Goal: Information Seeking & Learning: Find specific fact

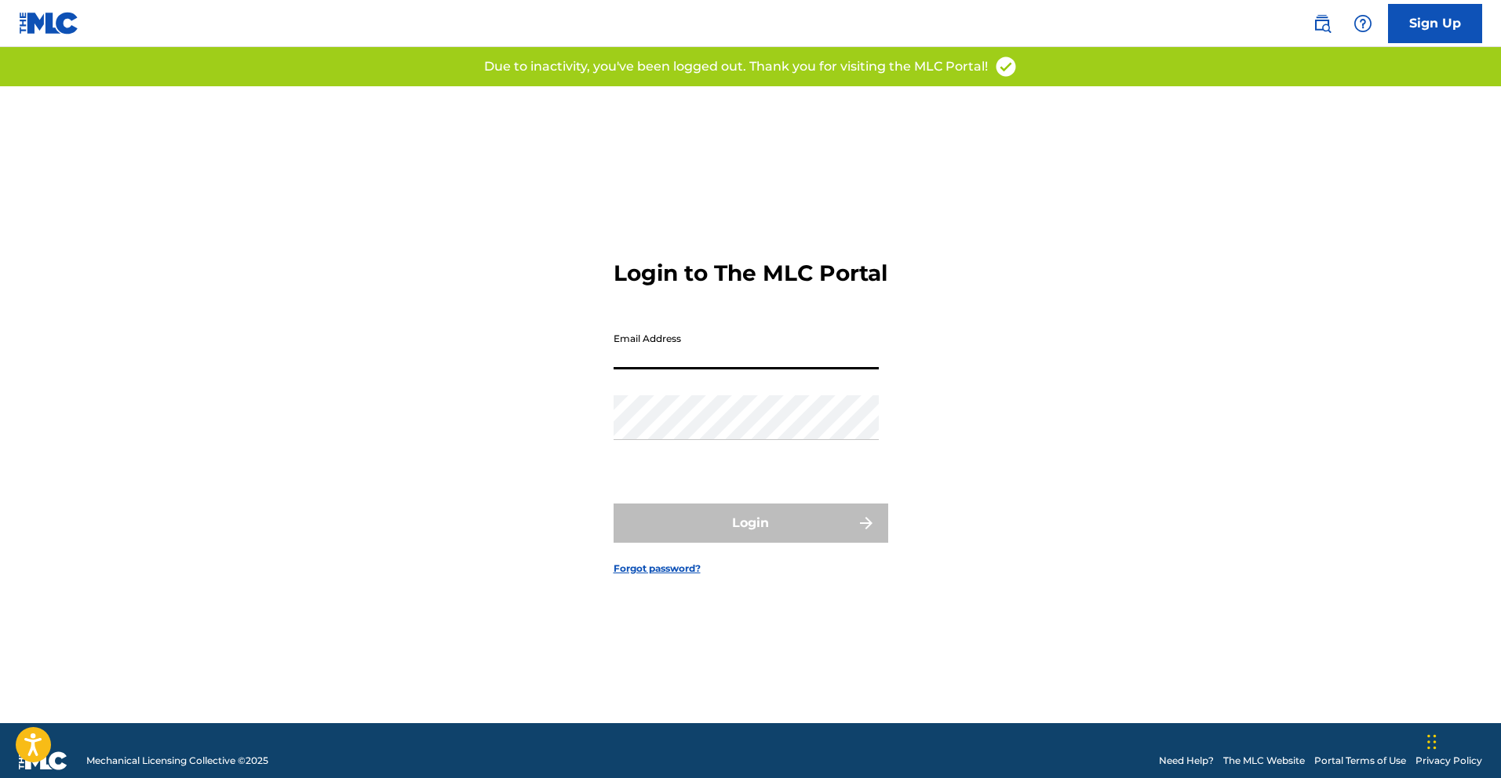
click at [643, 366] on input "Email Address" at bounding box center [746, 347] width 265 height 45
type input "[PERSON_NAME][EMAIL_ADDRESS][DOMAIN_NAME]"
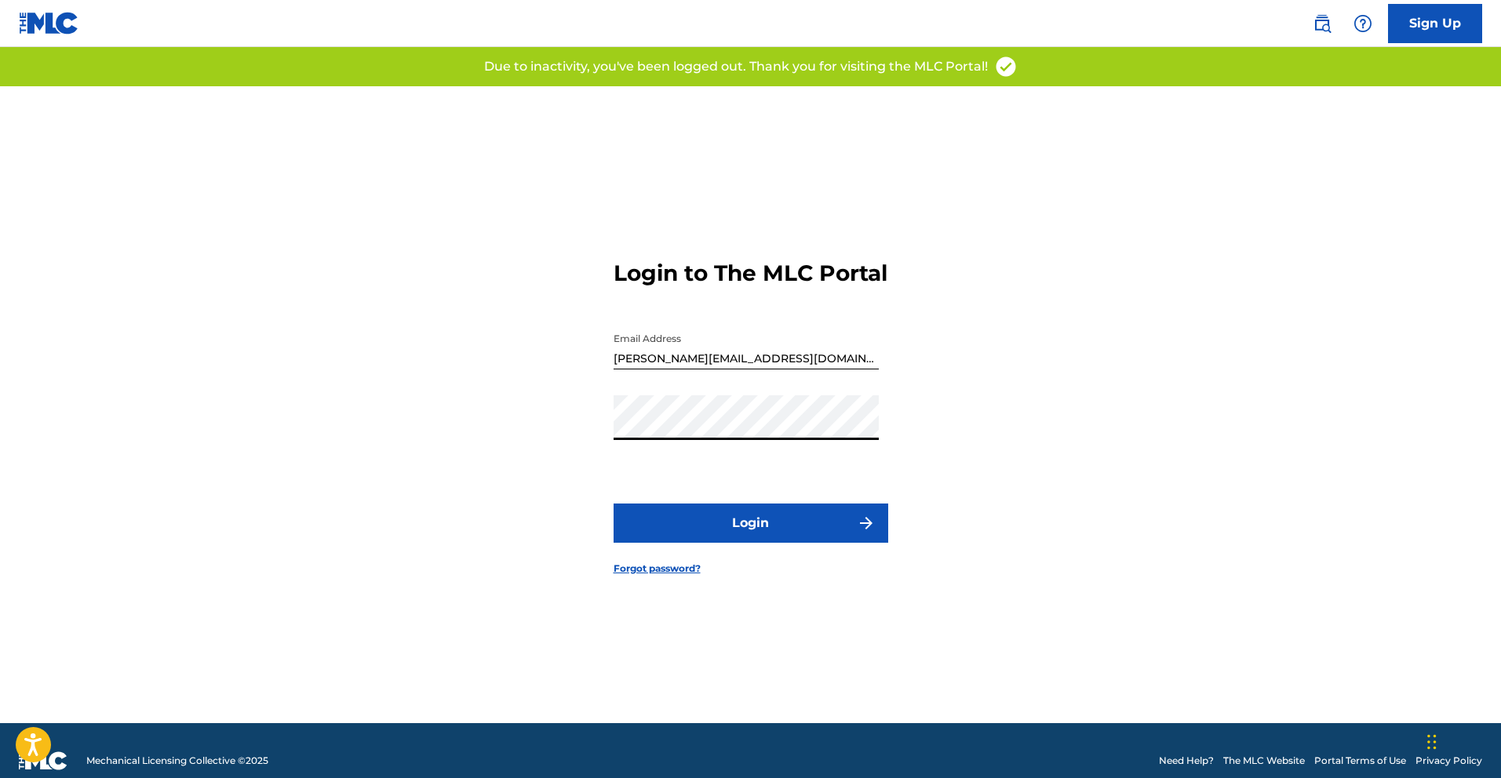
click at [721, 543] on button "Login" at bounding box center [751, 523] width 275 height 39
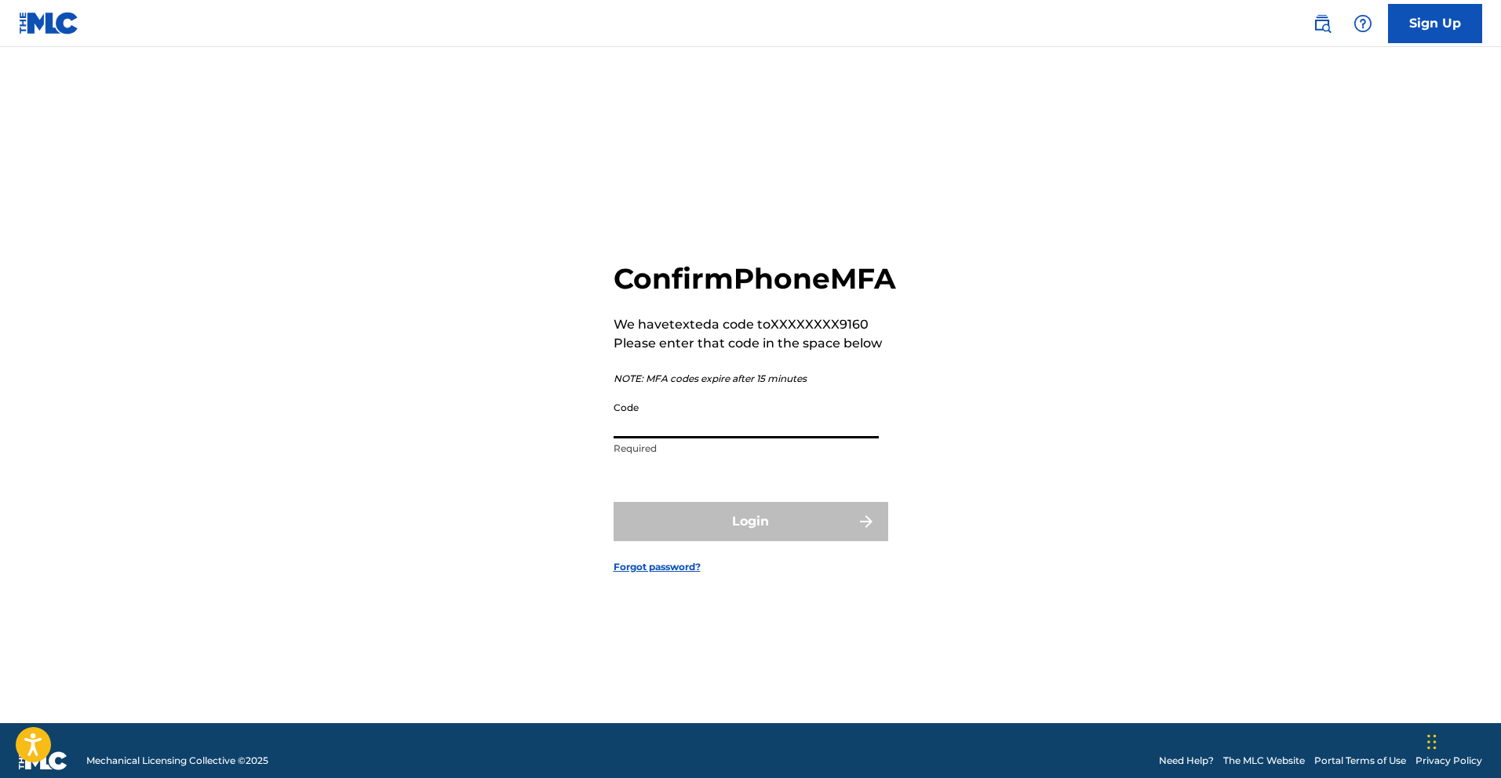
click at [652, 439] on input "Code" at bounding box center [746, 416] width 265 height 45
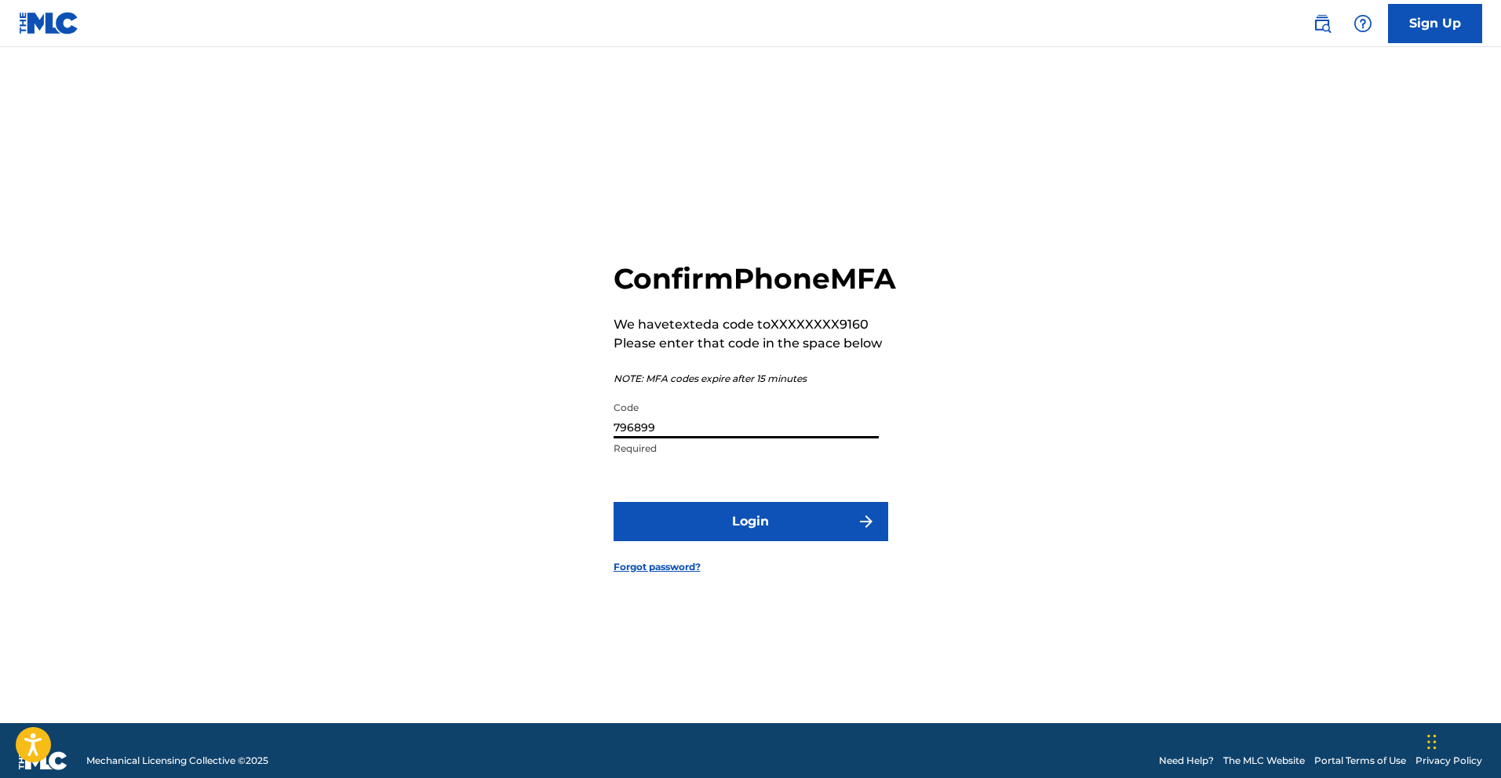
type input "796899"
click at [734, 541] on button "Login" at bounding box center [751, 521] width 275 height 39
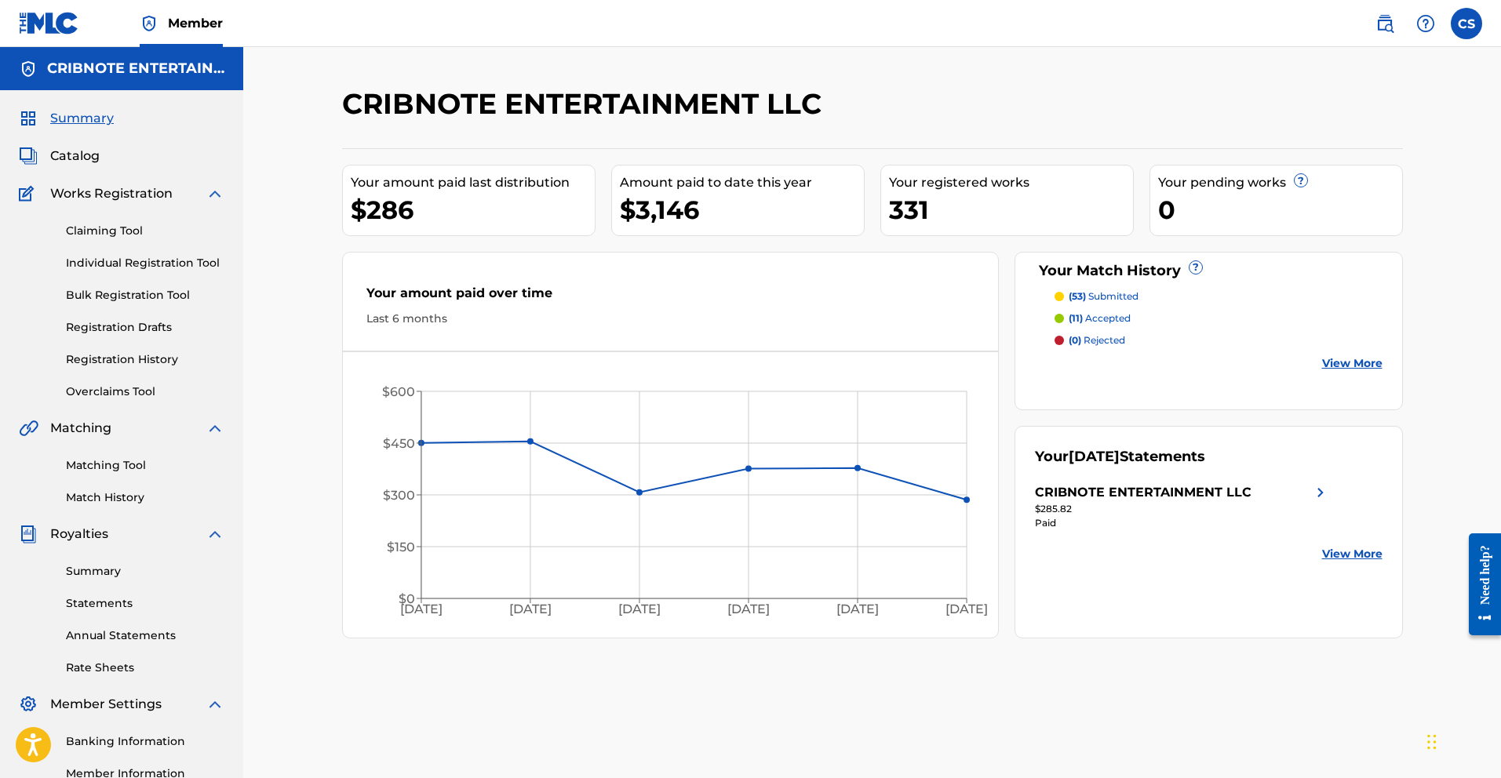
click at [110, 324] on link "Registration Drafts" at bounding box center [145, 327] width 158 height 16
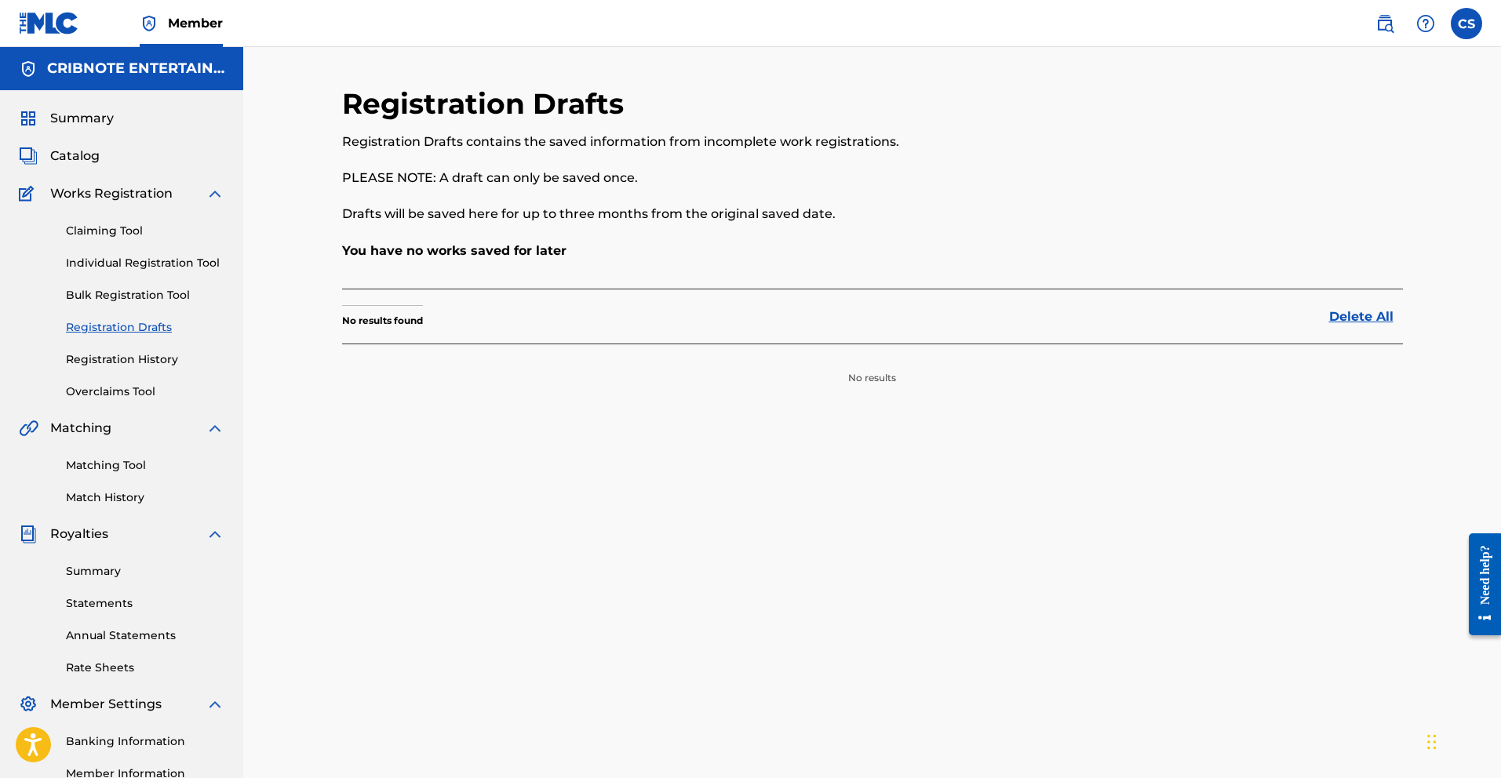
click at [86, 122] on span "Summary" at bounding box center [82, 118] width 64 height 19
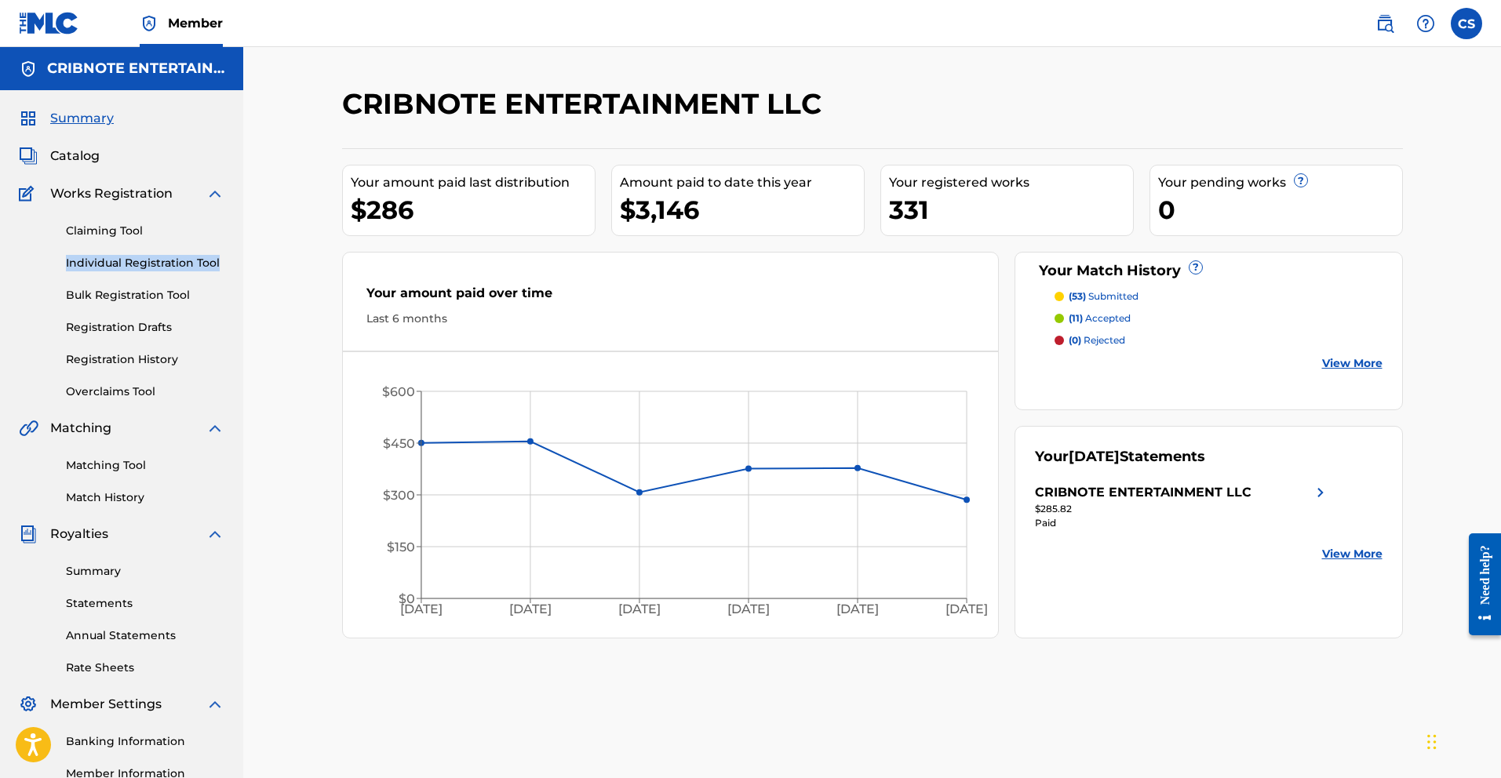
click at [125, 265] on link "Individual Registration Tool" at bounding box center [145, 263] width 158 height 16
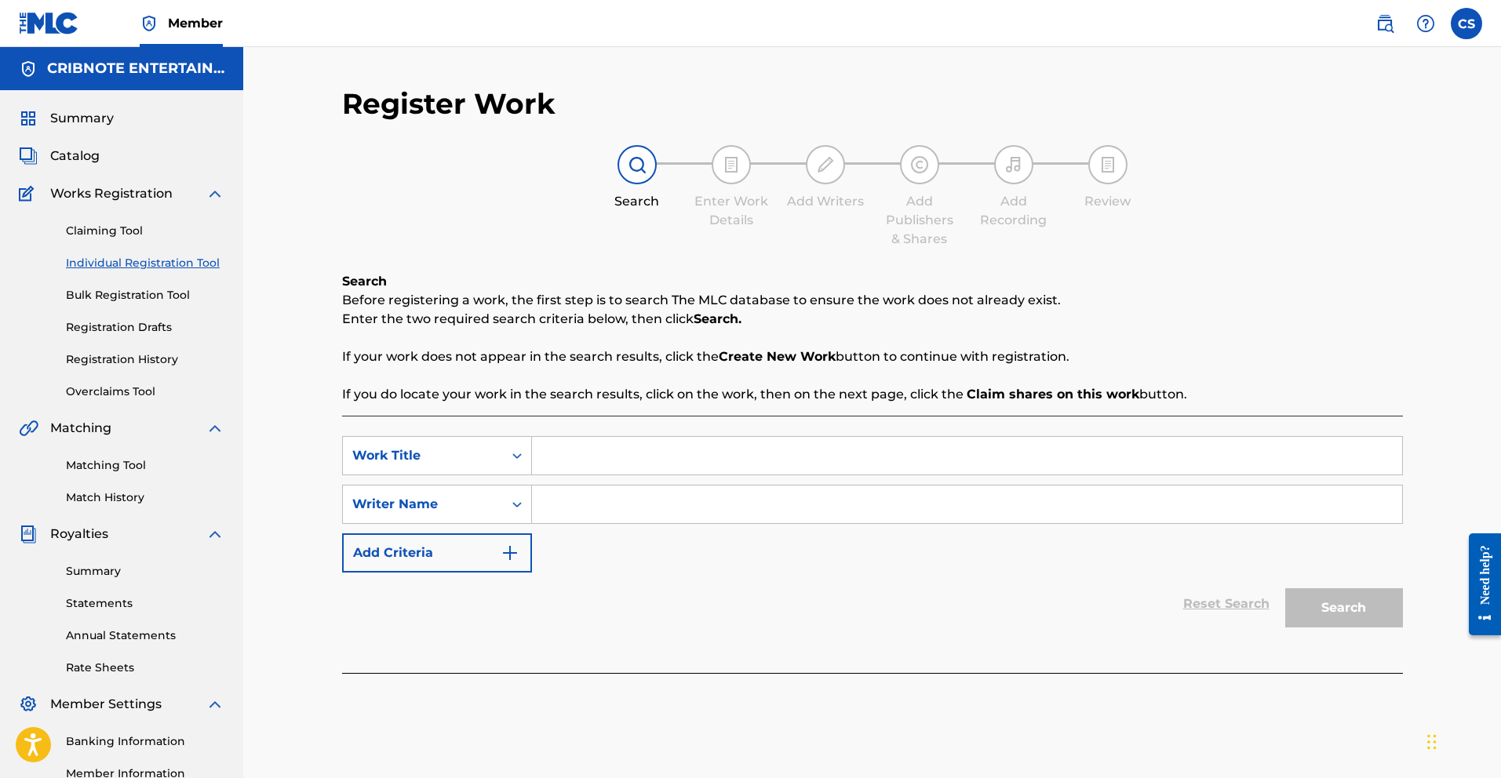
click at [552, 461] on input "Search Form" at bounding box center [967, 456] width 870 height 38
type input "Good Day"
click at [520, 501] on icon "Search Form" at bounding box center [517, 505] width 16 height 16
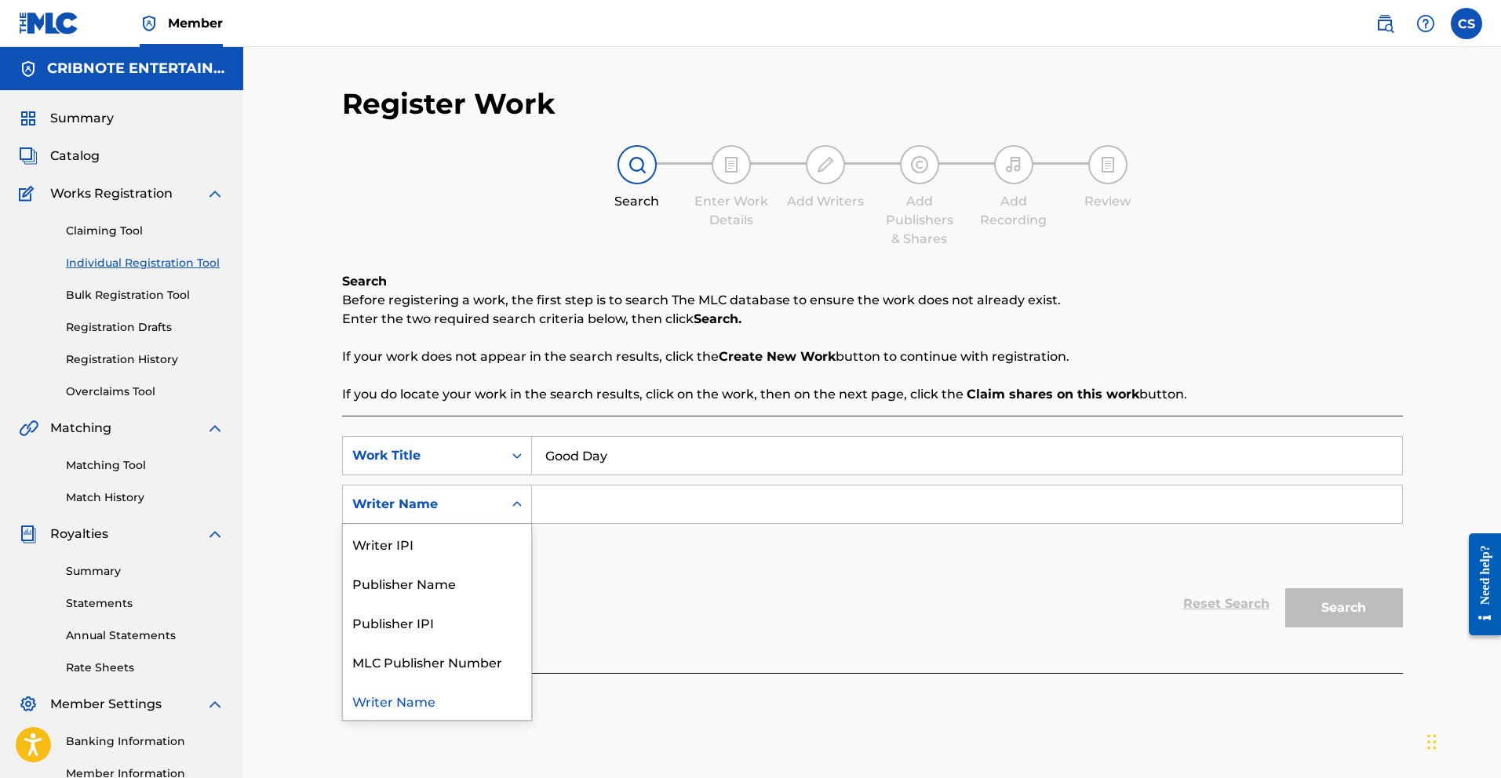
click at [451, 714] on div "Writer Name" at bounding box center [437, 700] width 188 height 39
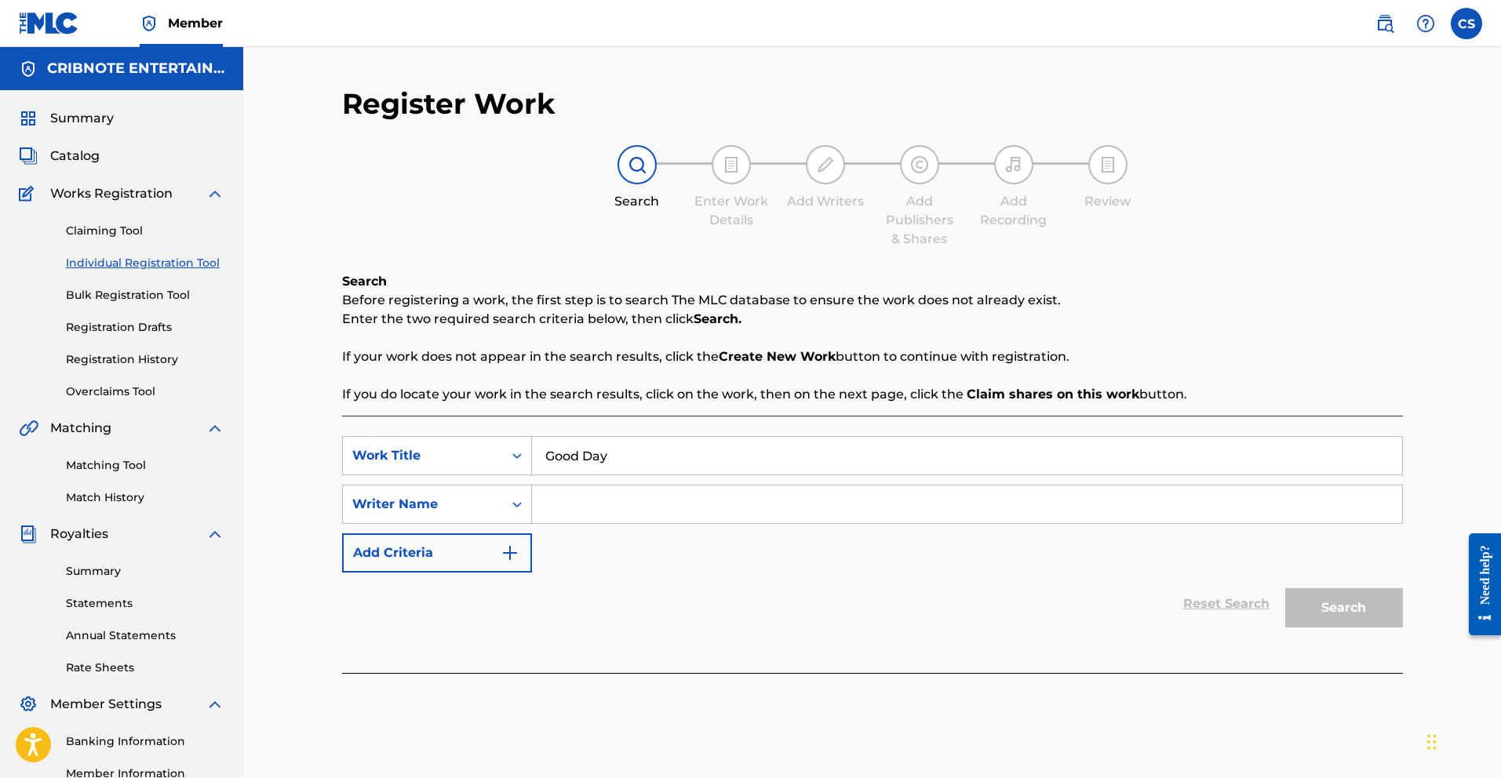
click at [551, 496] on input "Search Form" at bounding box center [967, 505] width 870 height 38
type input "f"
type input "padalecki"
click at [1285, 588] on button "Search" at bounding box center [1344, 607] width 118 height 39
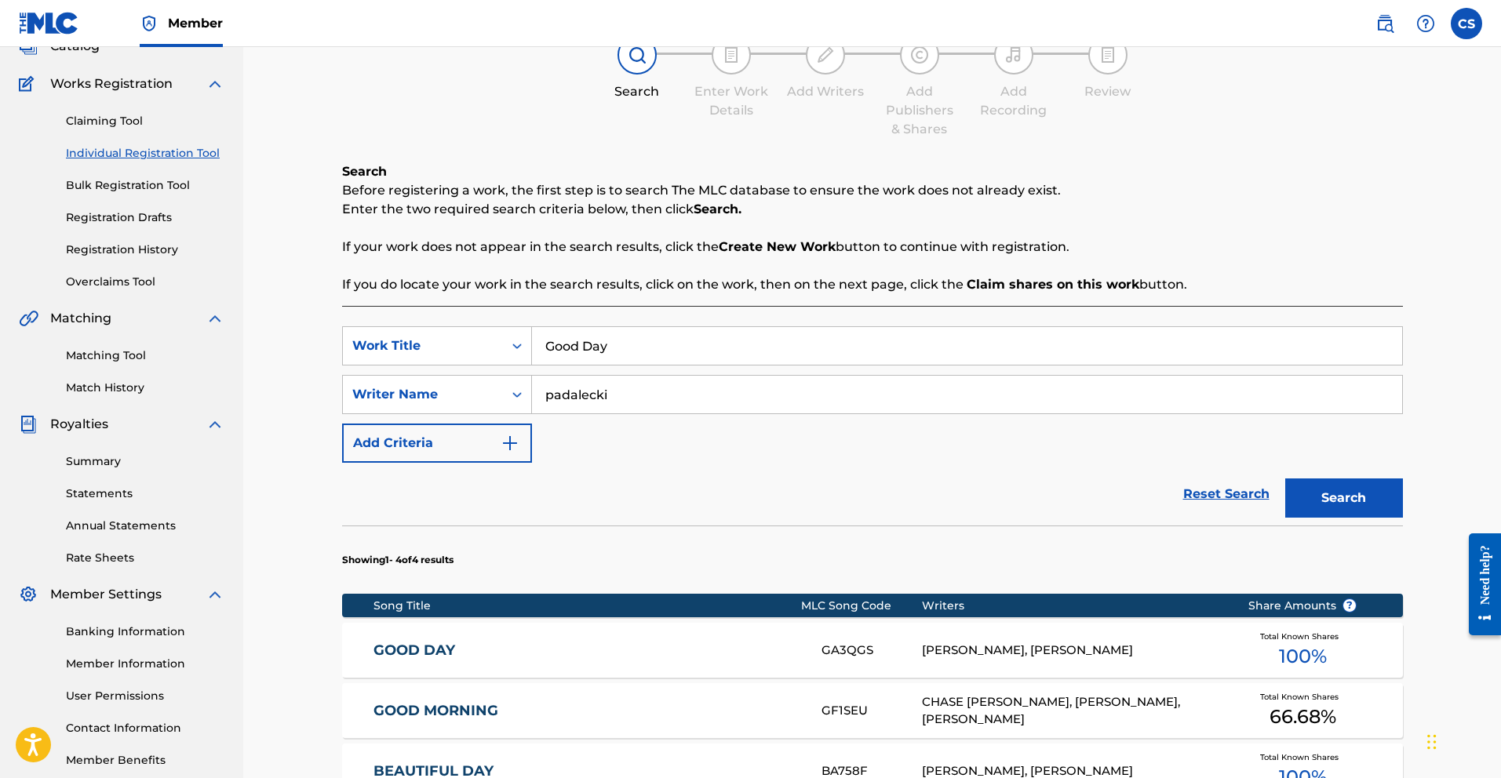
scroll to position [286, 0]
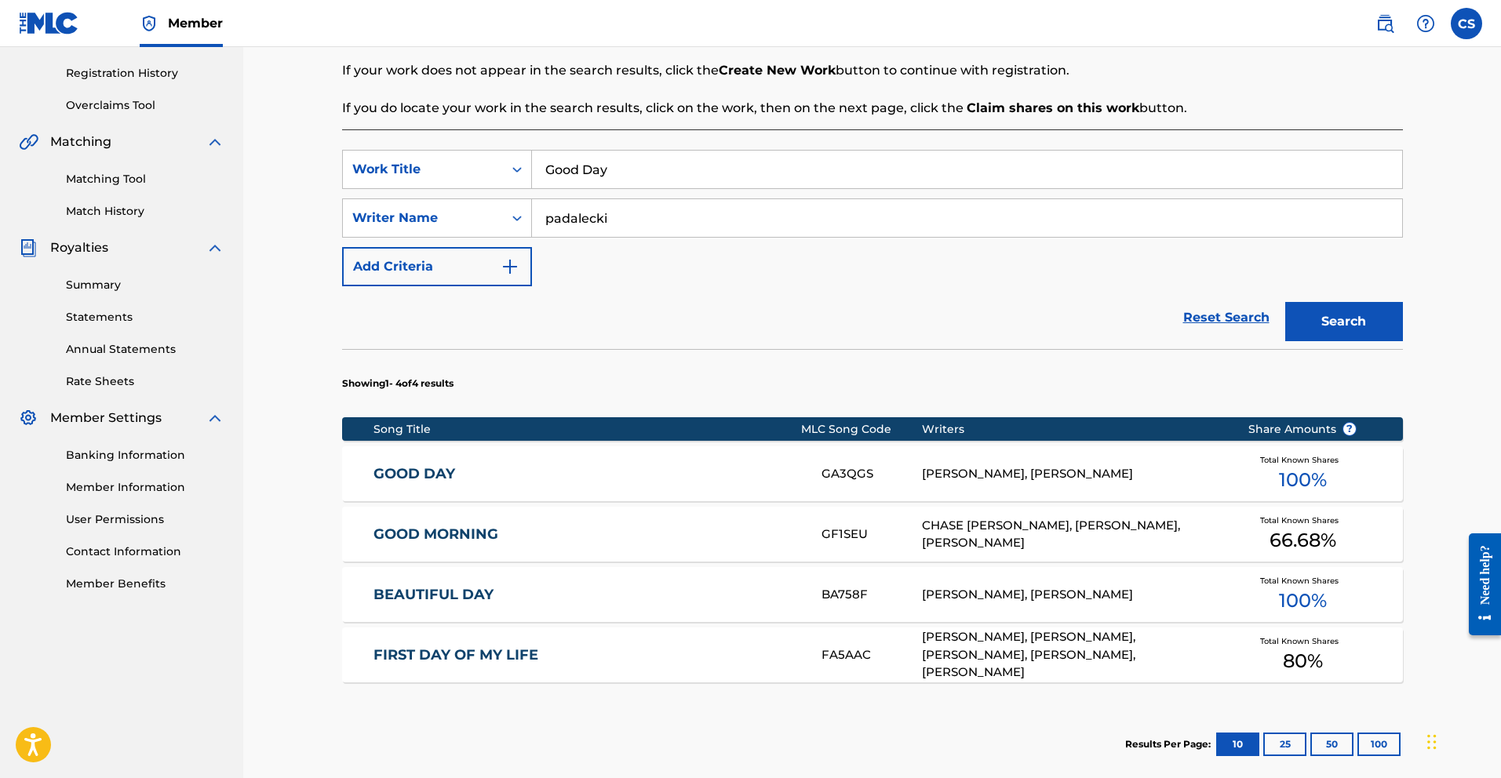
click at [453, 473] on link "GOOD DAY" at bounding box center [586, 474] width 427 height 18
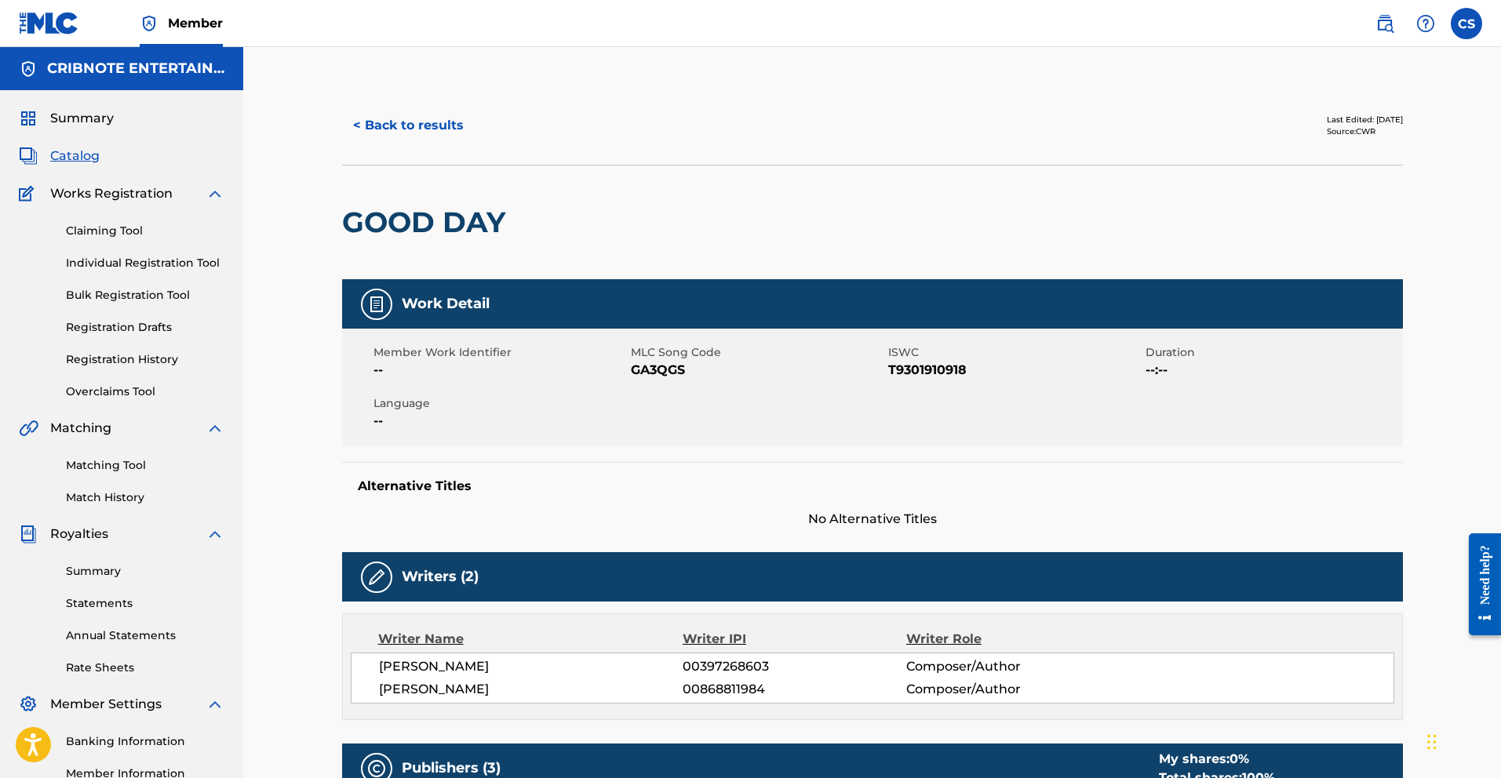
click at [367, 133] on button "< Back to results" at bounding box center [408, 125] width 133 height 39
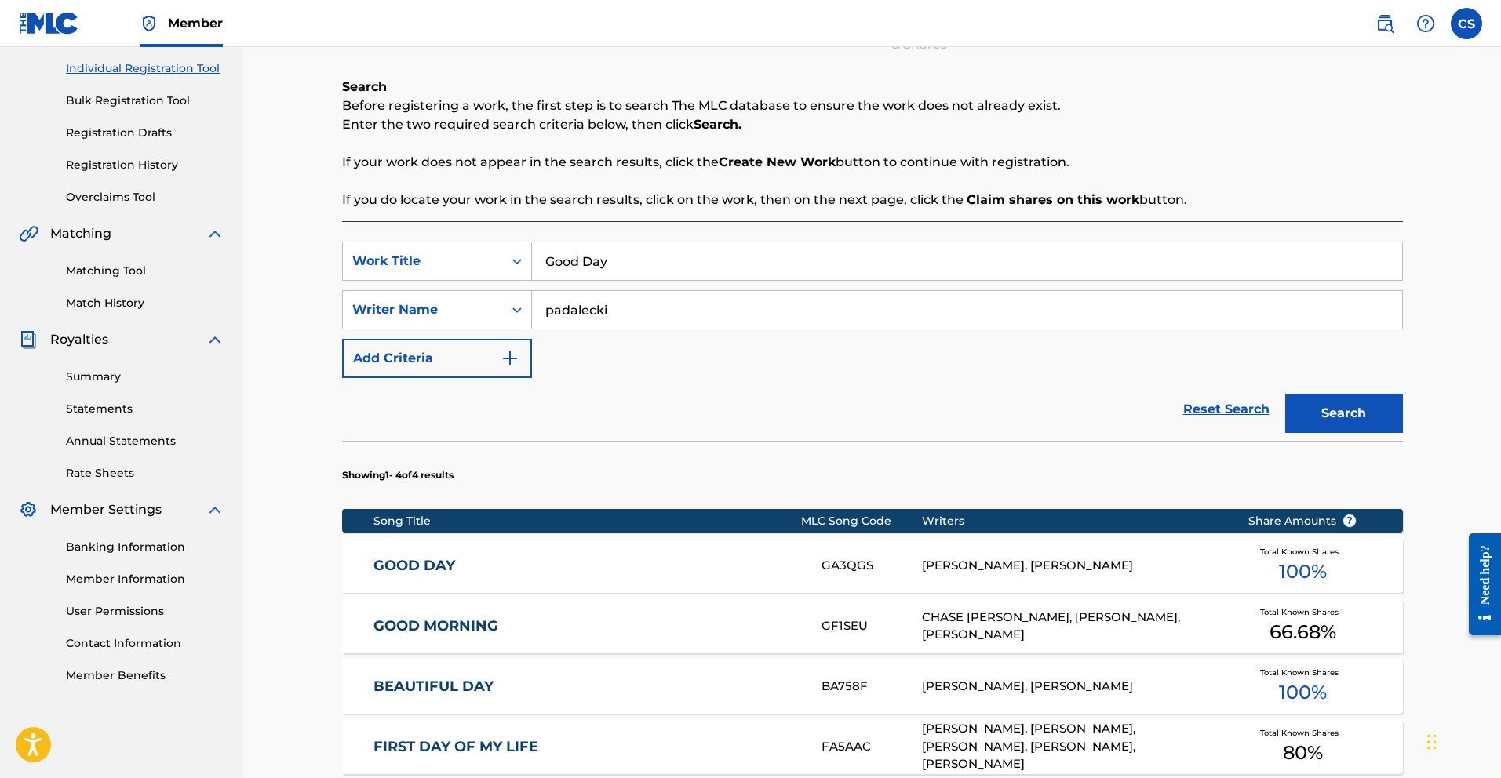
drag, startPoint x: 632, startPoint y: 299, endPoint x: 621, endPoint y: 321, distance: 24.9
click at [621, 321] on input "padalecki" at bounding box center [967, 310] width 870 height 38
type input "[PERSON_NAME]"
click at [1285, 394] on button "Search" at bounding box center [1344, 413] width 118 height 39
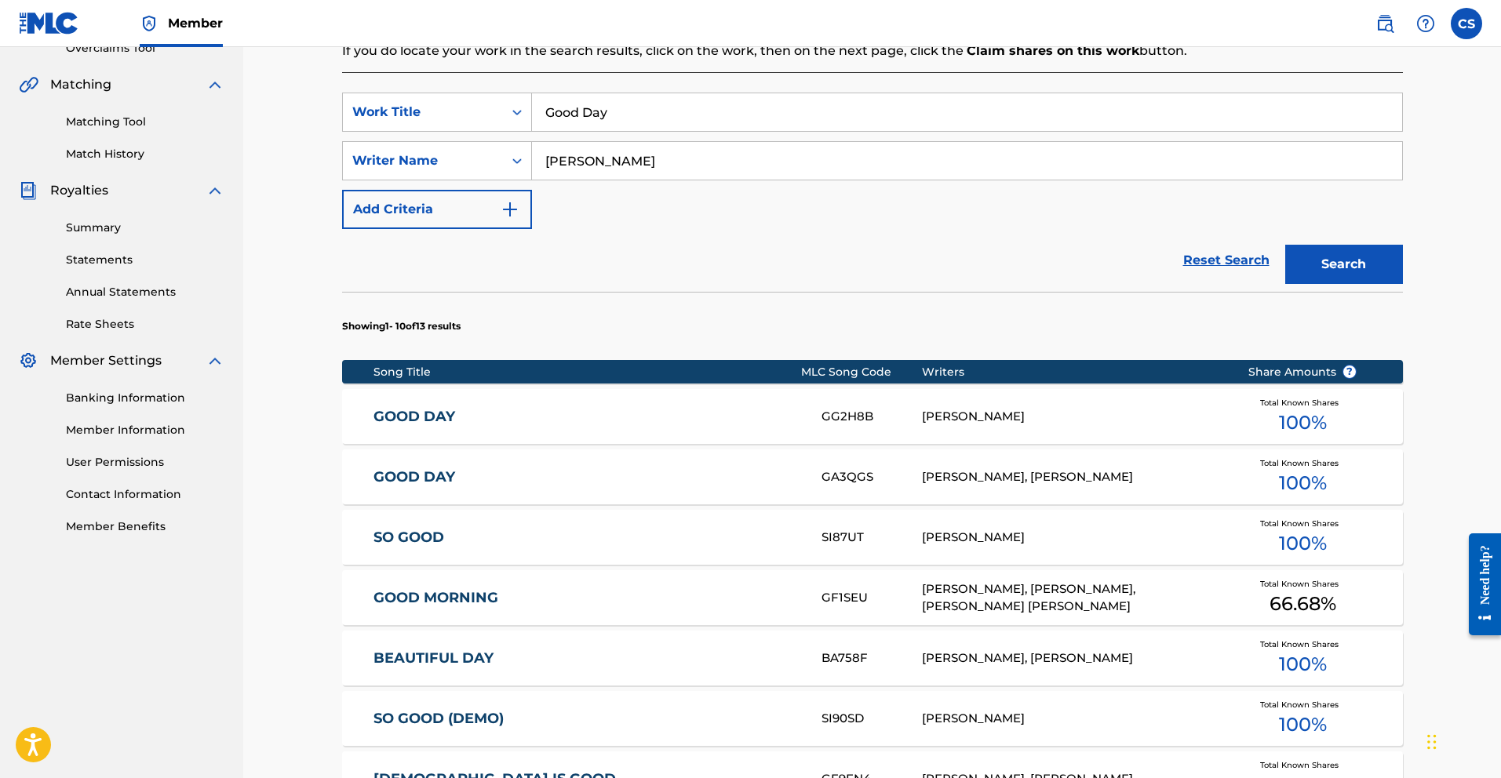
scroll to position [344, 0]
click at [427, 416] on link "GOOD DAY" at bounding box center [586, 416] width 427 height 18
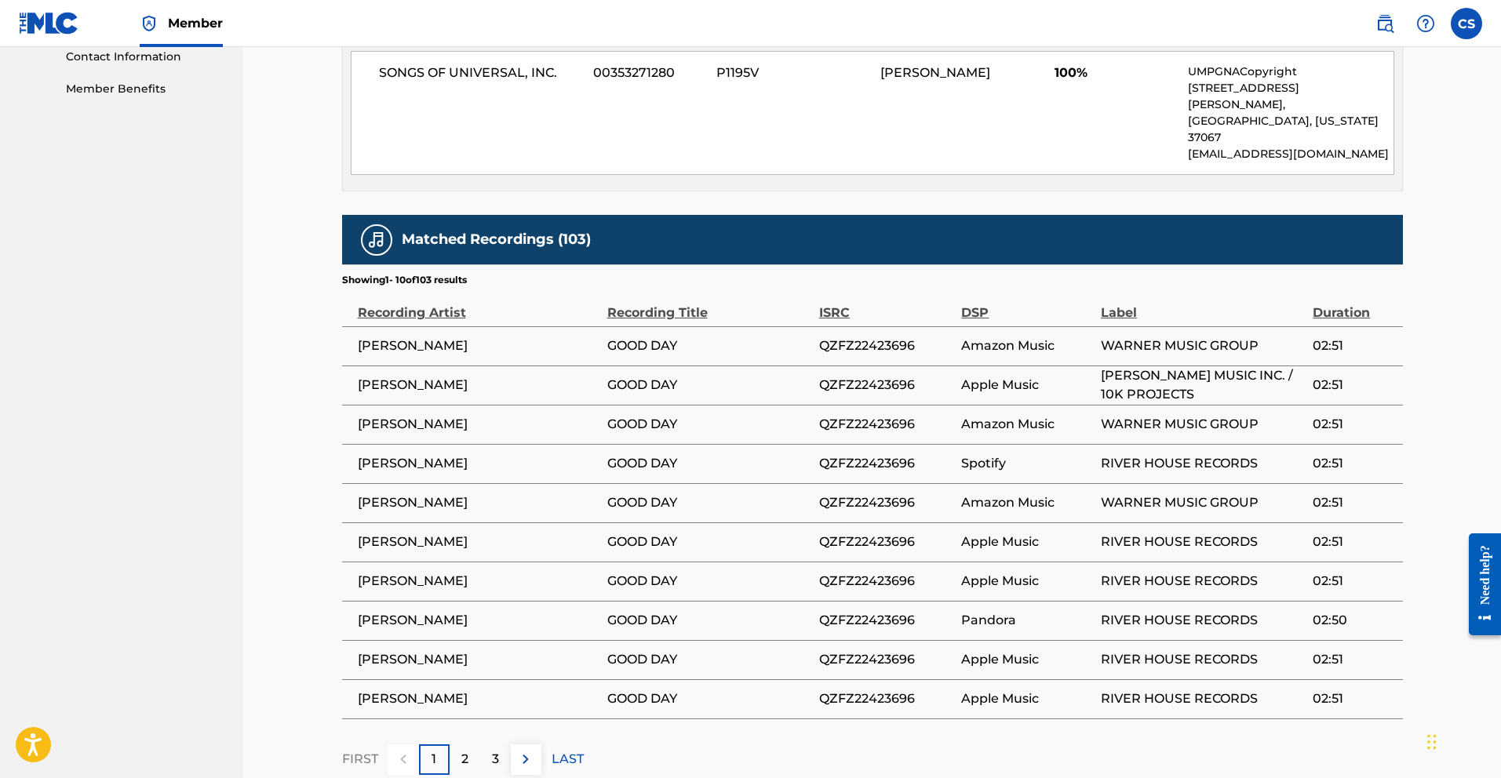
scroll to position [883, 0]
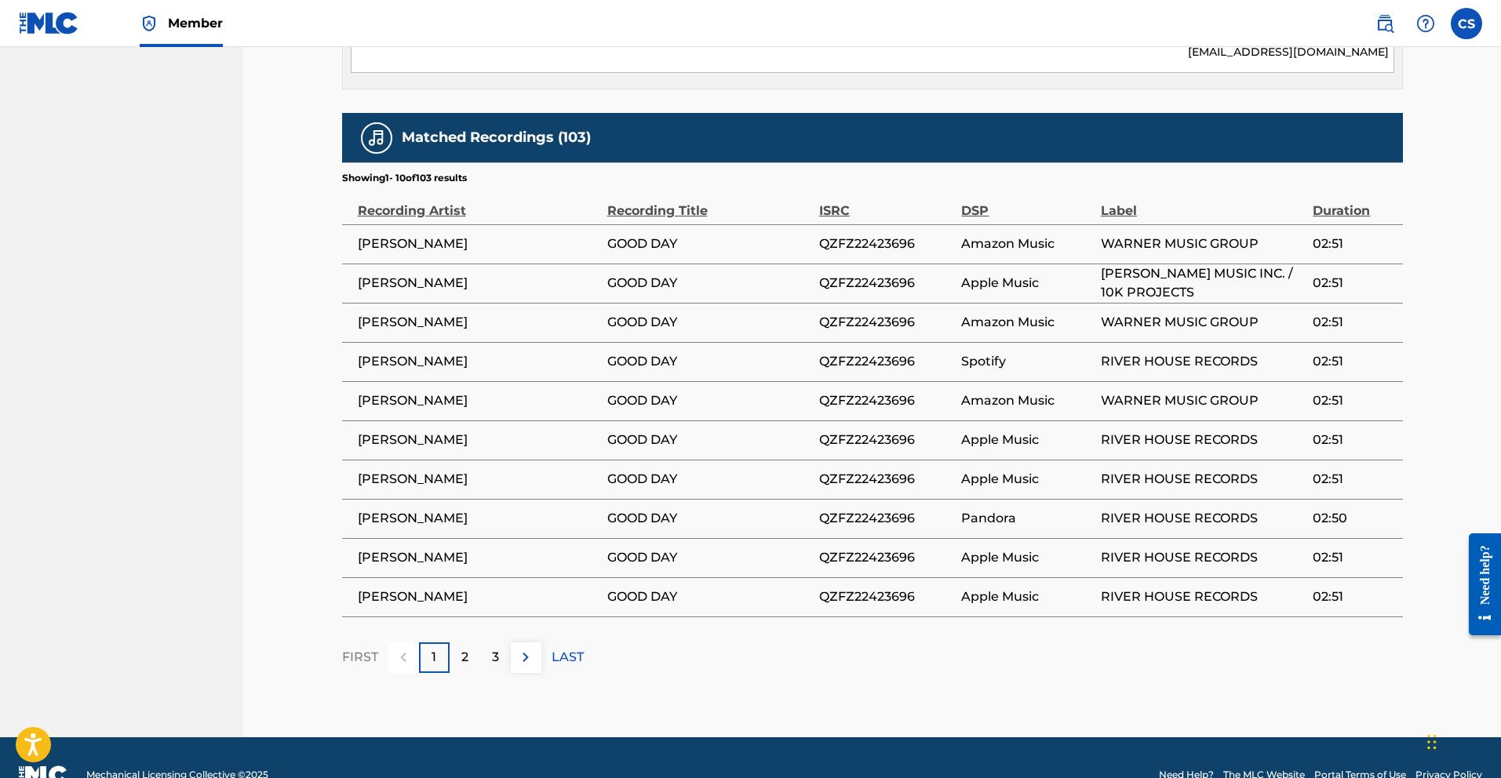
click at [534, 648] on img at bounding box center [525, 657] width 19 height 19
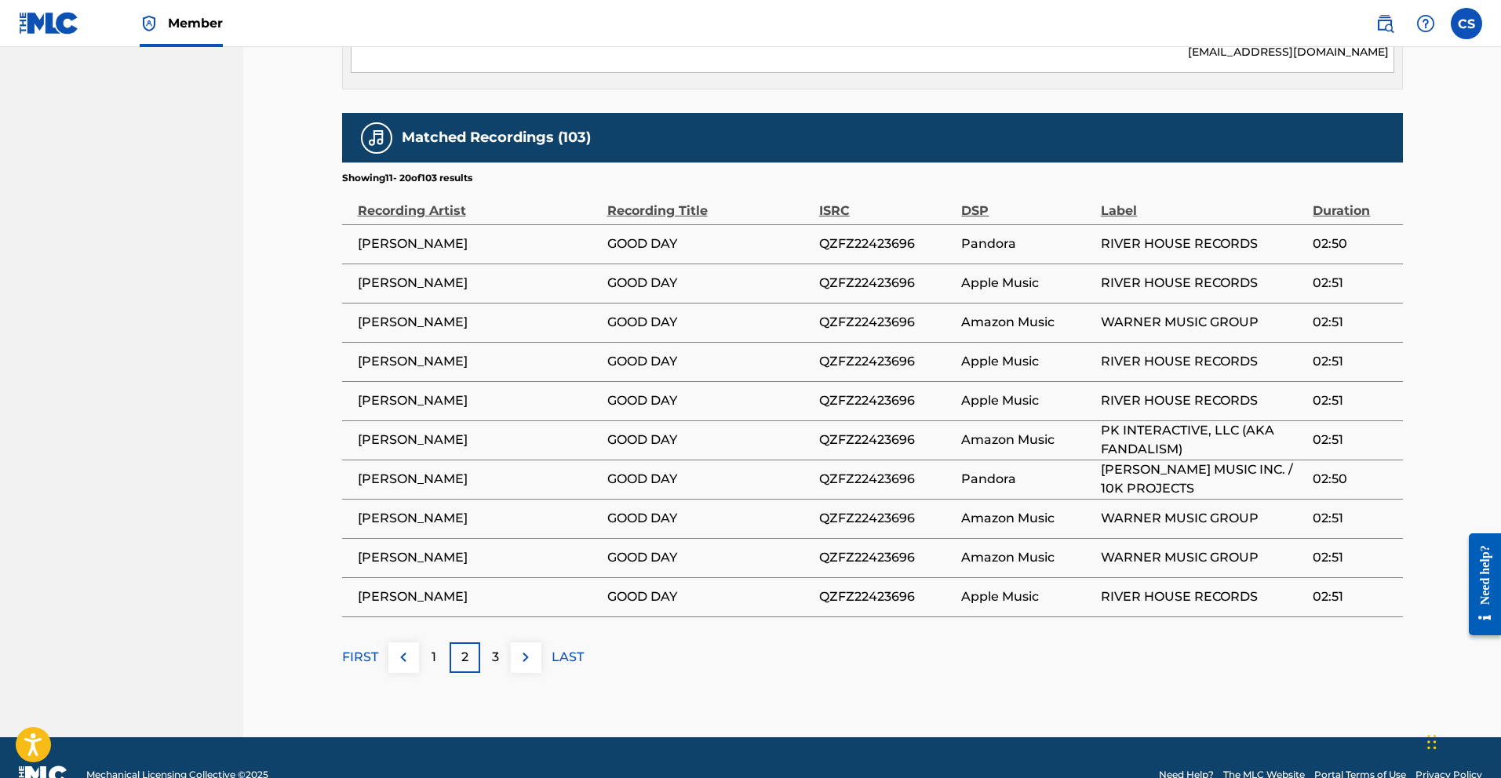
click at [555, 648] on p "LAST" at bounding box center [568, 657] width 32 height 19
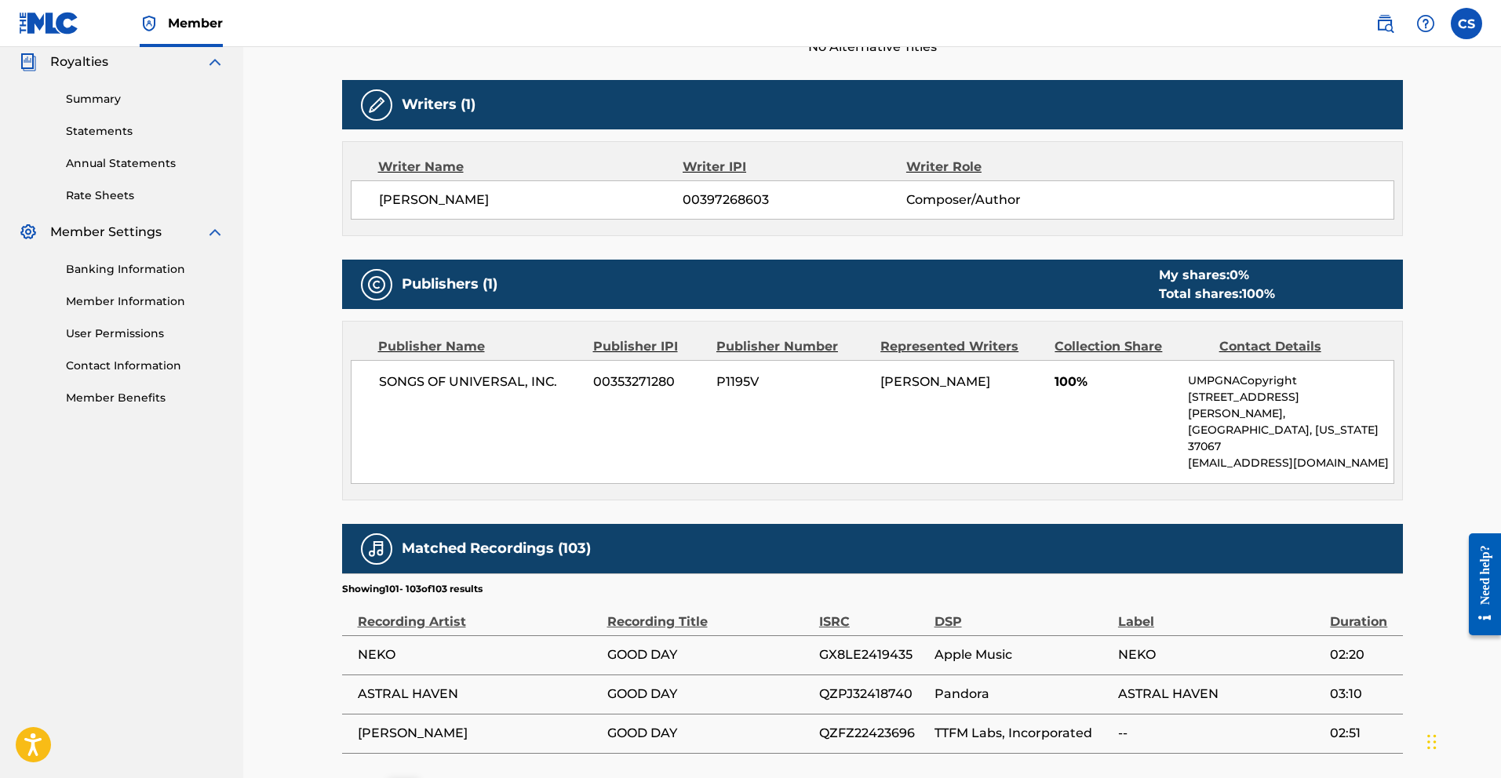
scroll to position [609, 0]
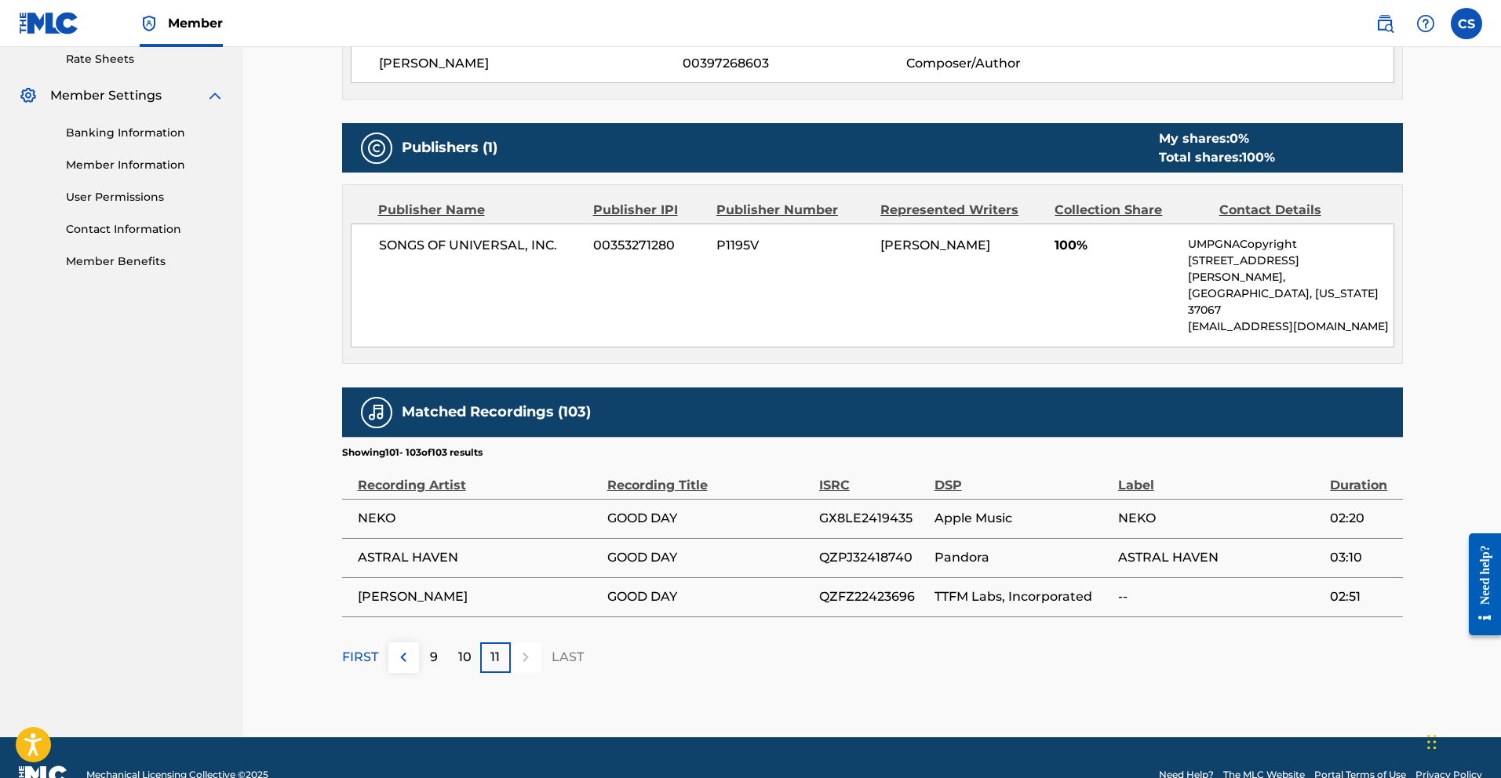
click at [515, 502] on td "NEKO" at bounding box center [474, 518] width 265 height 39
click at [461, 648] on p "10" at bounding box center [464, 657] width 13 height 19
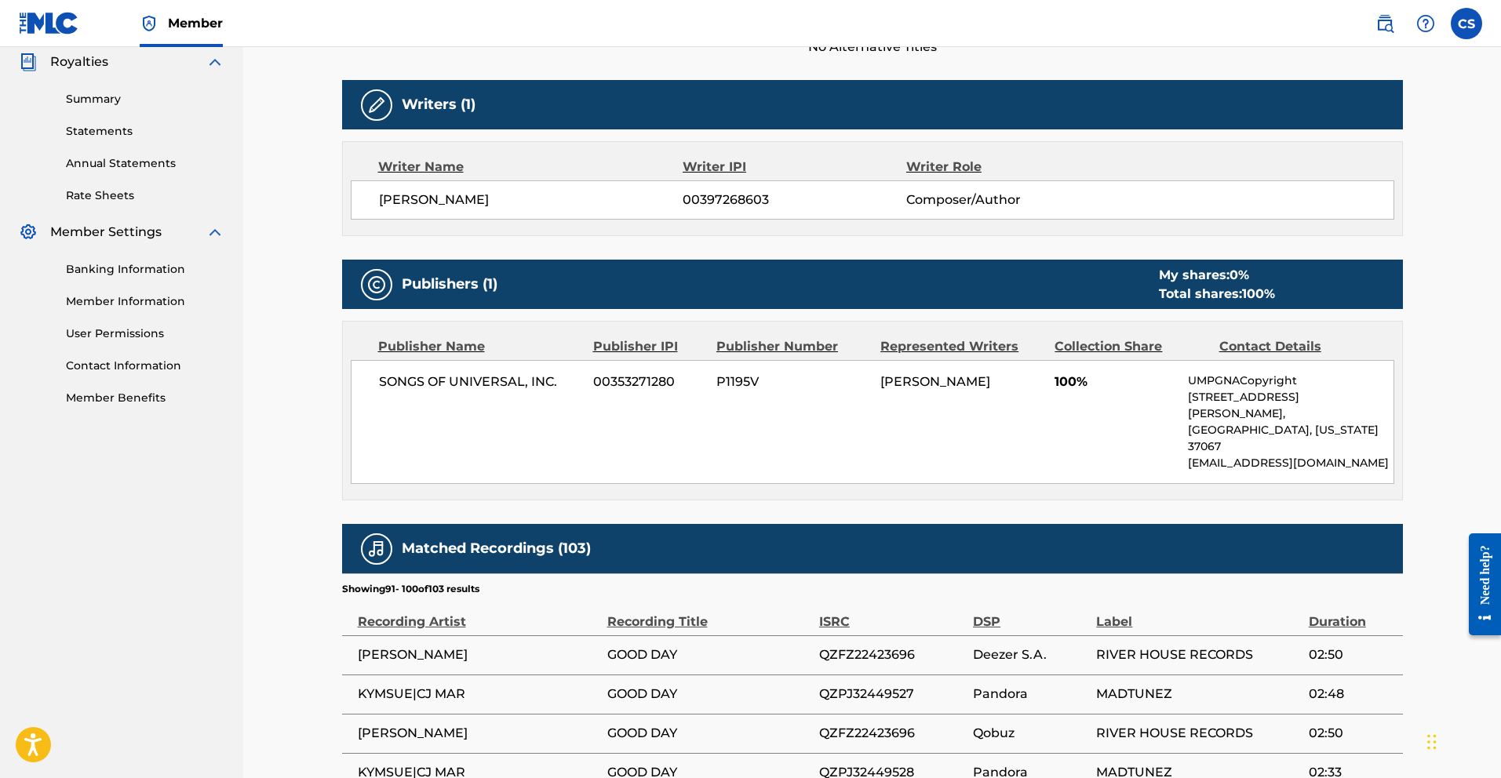
scroll to position [883, 0]
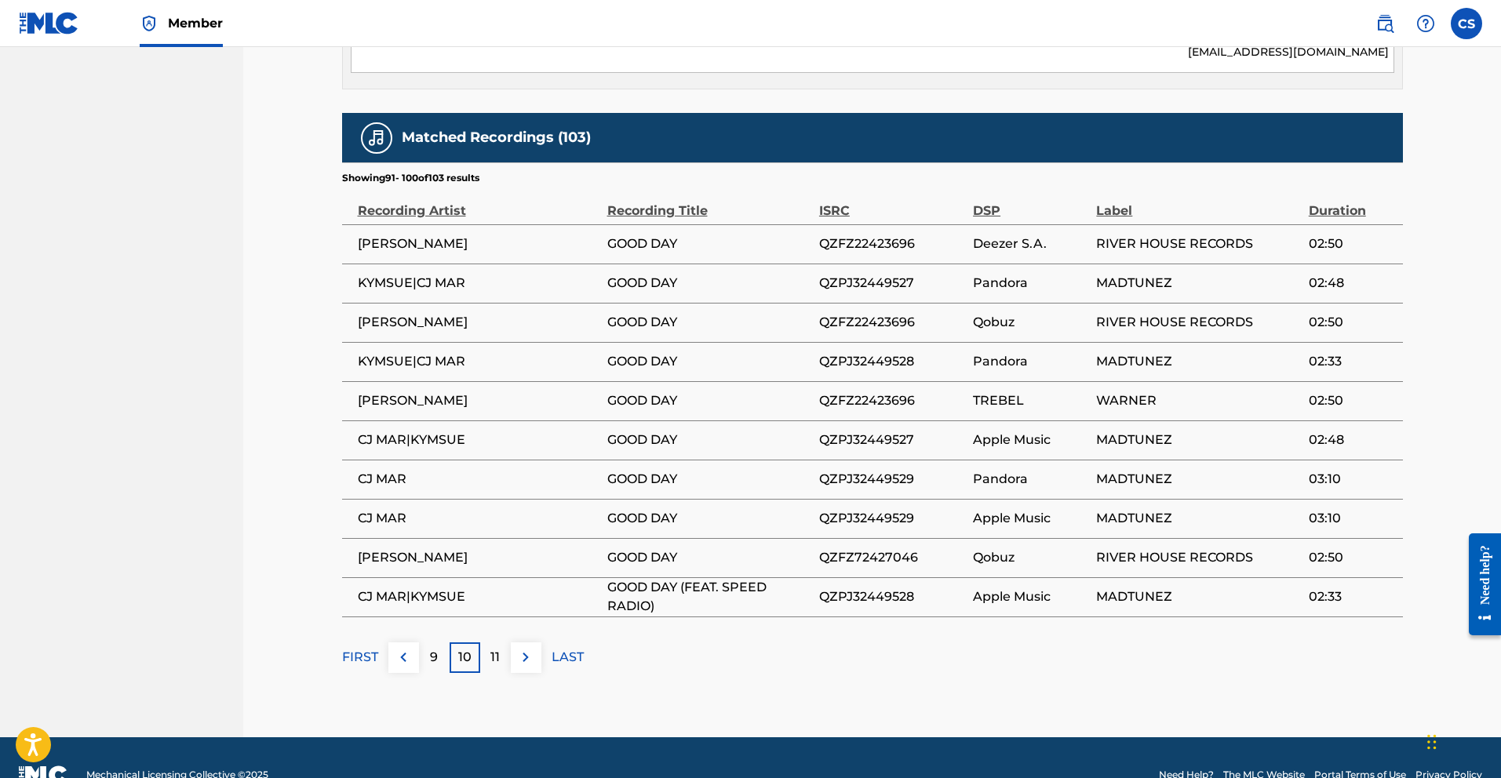
click at [431, 643] on div "9" at bounding box center [434, 658] width 31 height 31
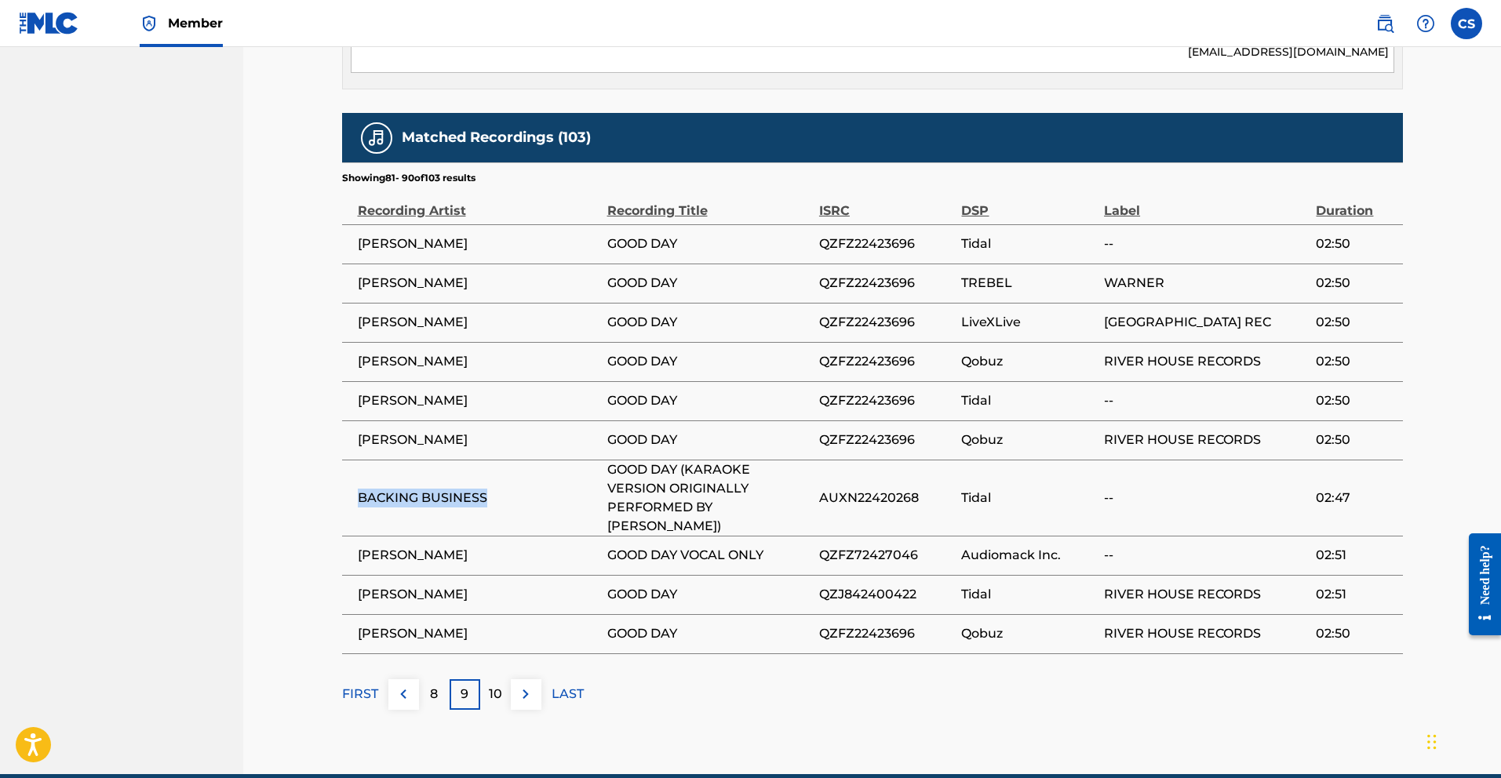
drag, startPoint x: 361, startPoint y: 464, endPoint x: 484, endPoint y: 470, distance: 123.3
click at [484, 489] on span "BACKING BUSINESS" at bounding box center [479, 498] width 242 height 19
copy span "BACKING BUSINESS"
click at [427, 679] on div "8" at bounding box center [434, 694] width 31 height 31
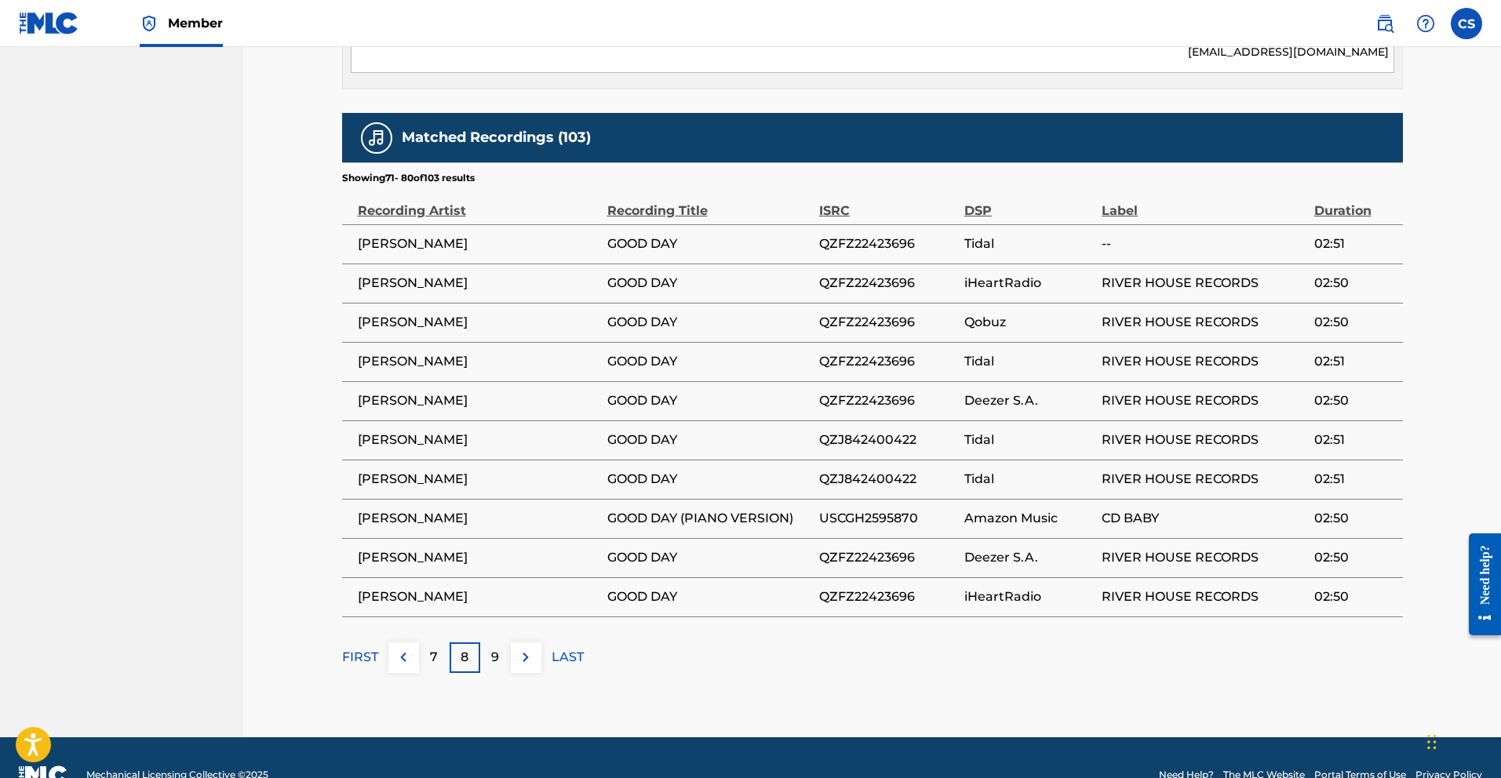
click at [434, 648] on p "7" at bounding box center [434, 657] width 8 height 19
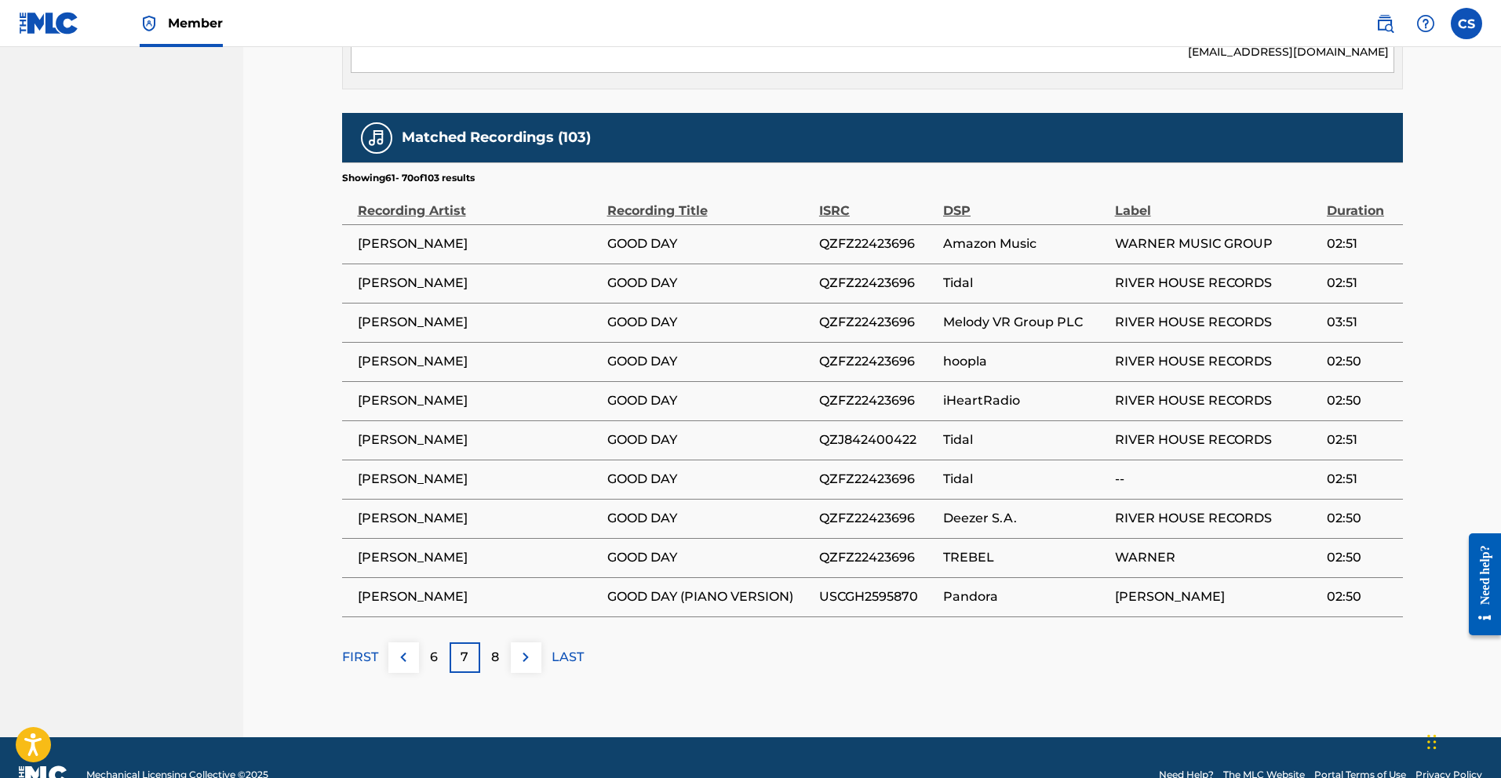
click at [442, 643] on div "6" at bounding box center [434, 658] width 31 height 31
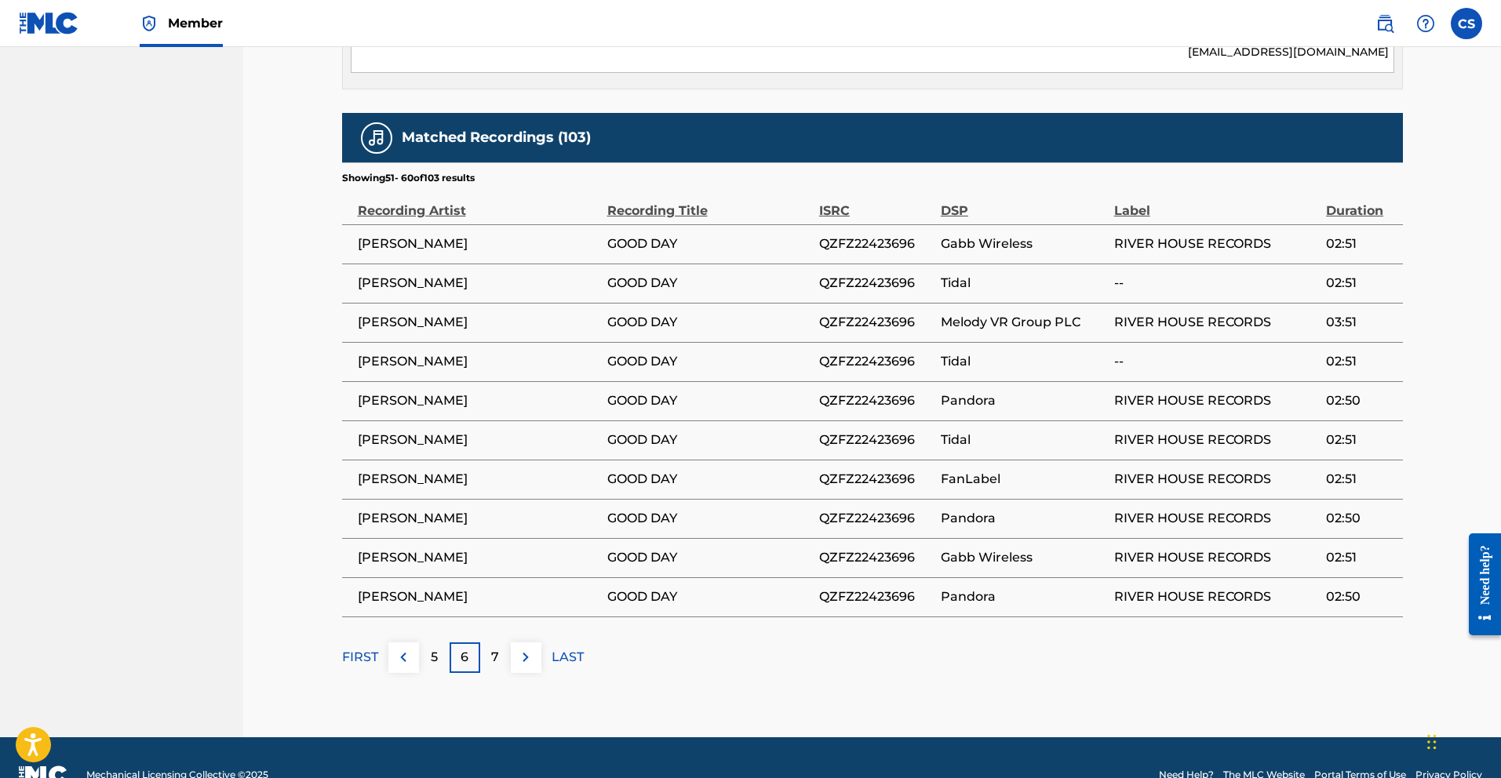
click at [409, 648] on img at bounding box center [403, 657] width 19 height 19
click at [435, 648] on p "4" at bounding box center [434, 657] width 9 height 19
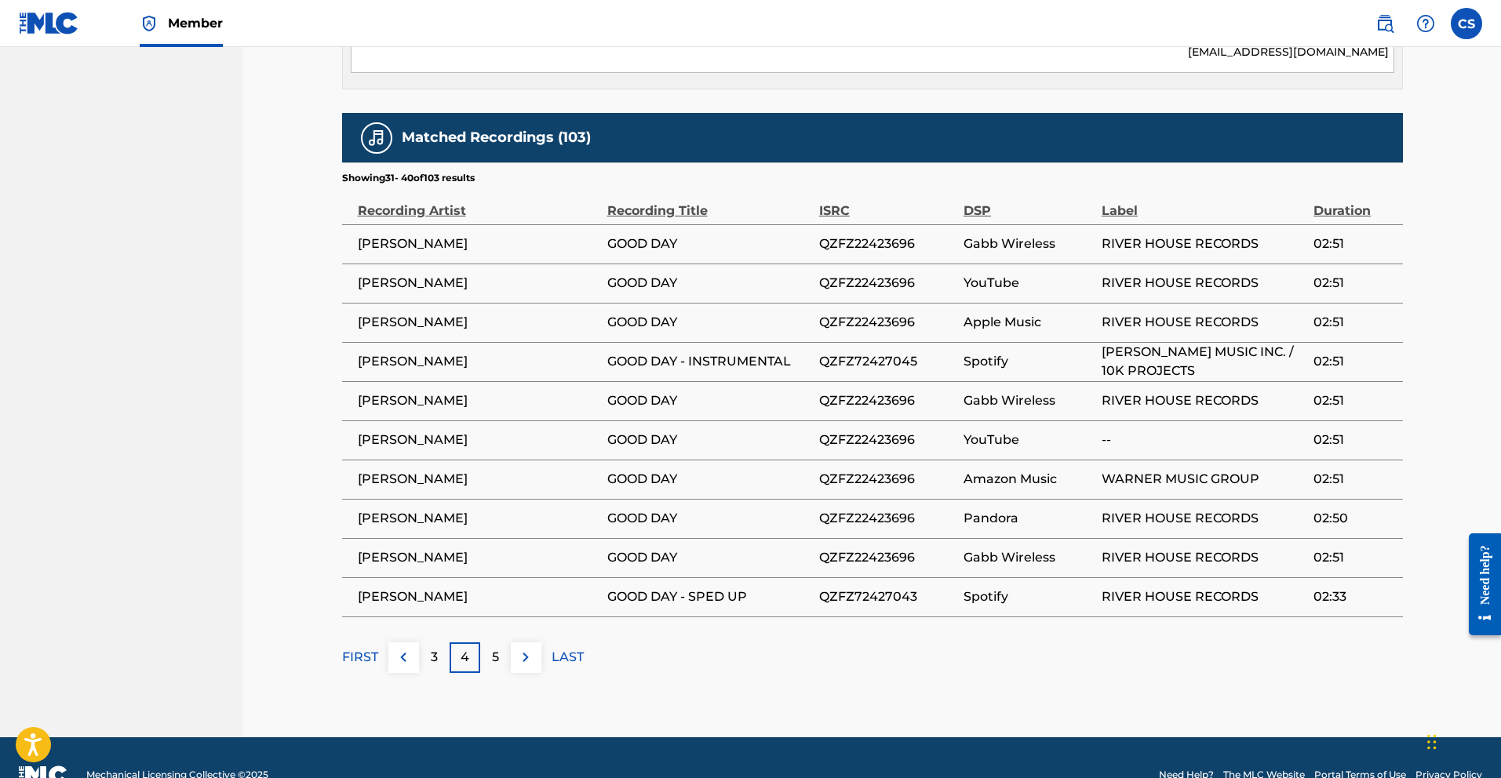
click at [435, 648] on p "3" at bounding box center [434, 657] width 7 height 19
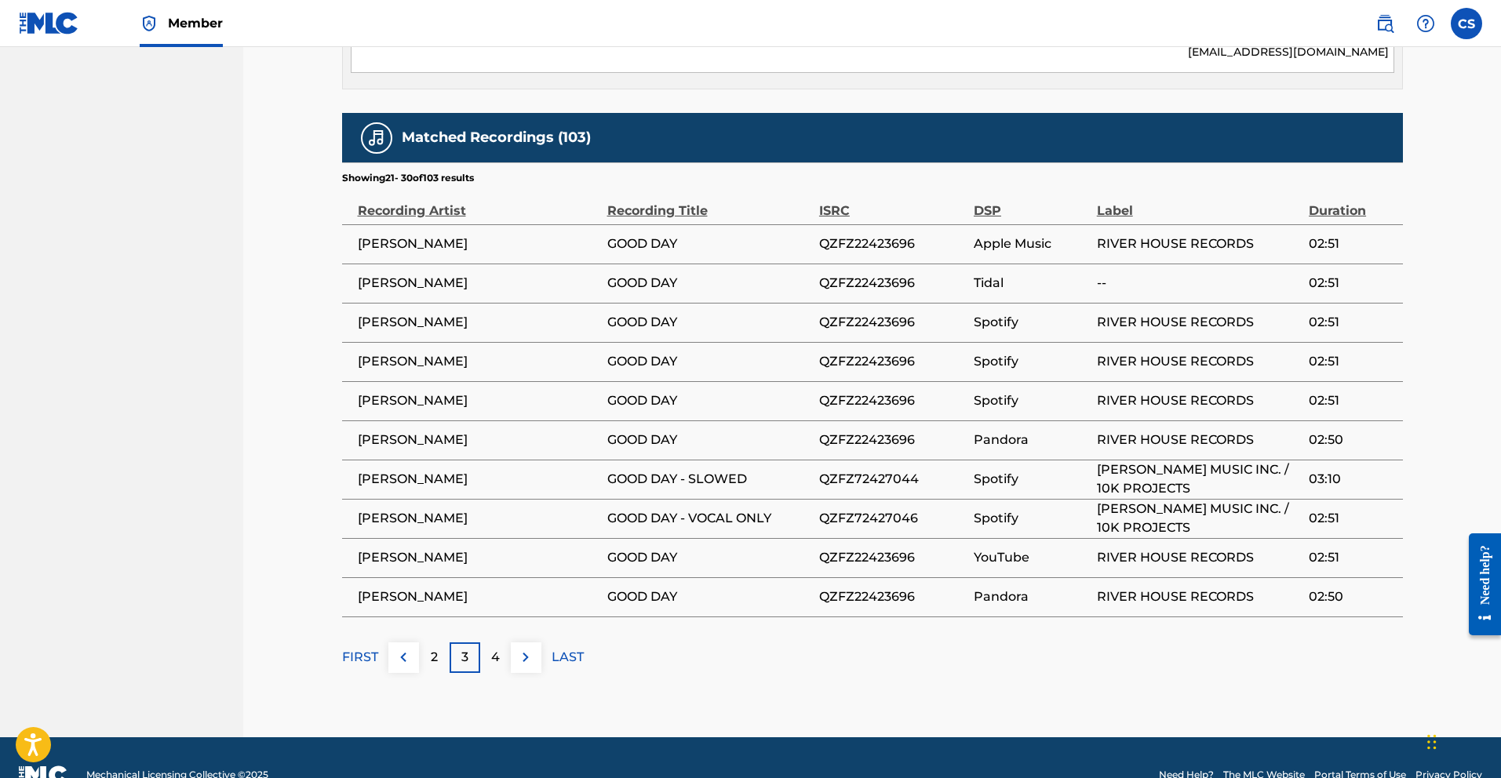
click at [435, 648] on p "2" at bounding box center [434, 657] width 7 height 19
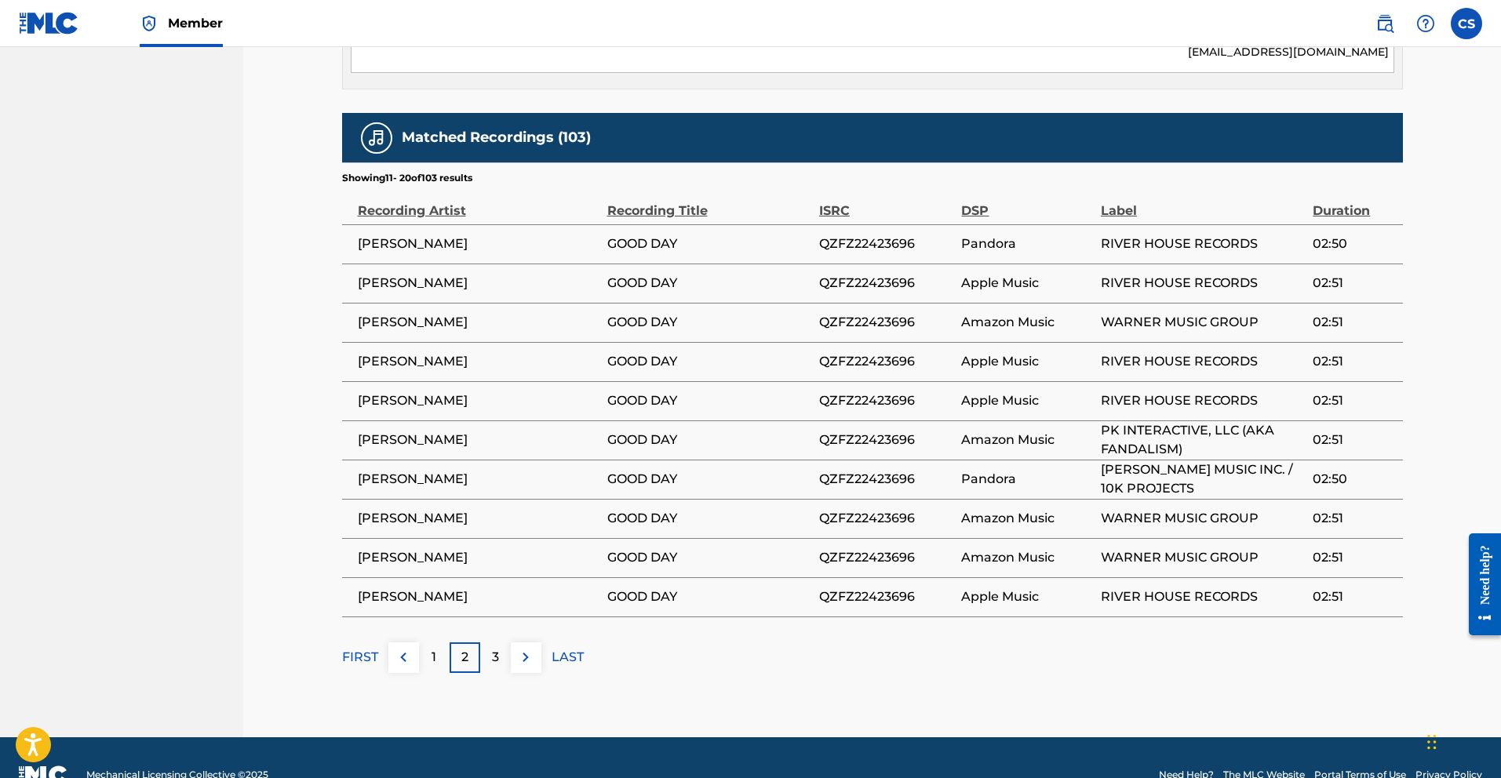
click at [435, 648] on p "1" at bounding box center [434, 657] width 5 height 19
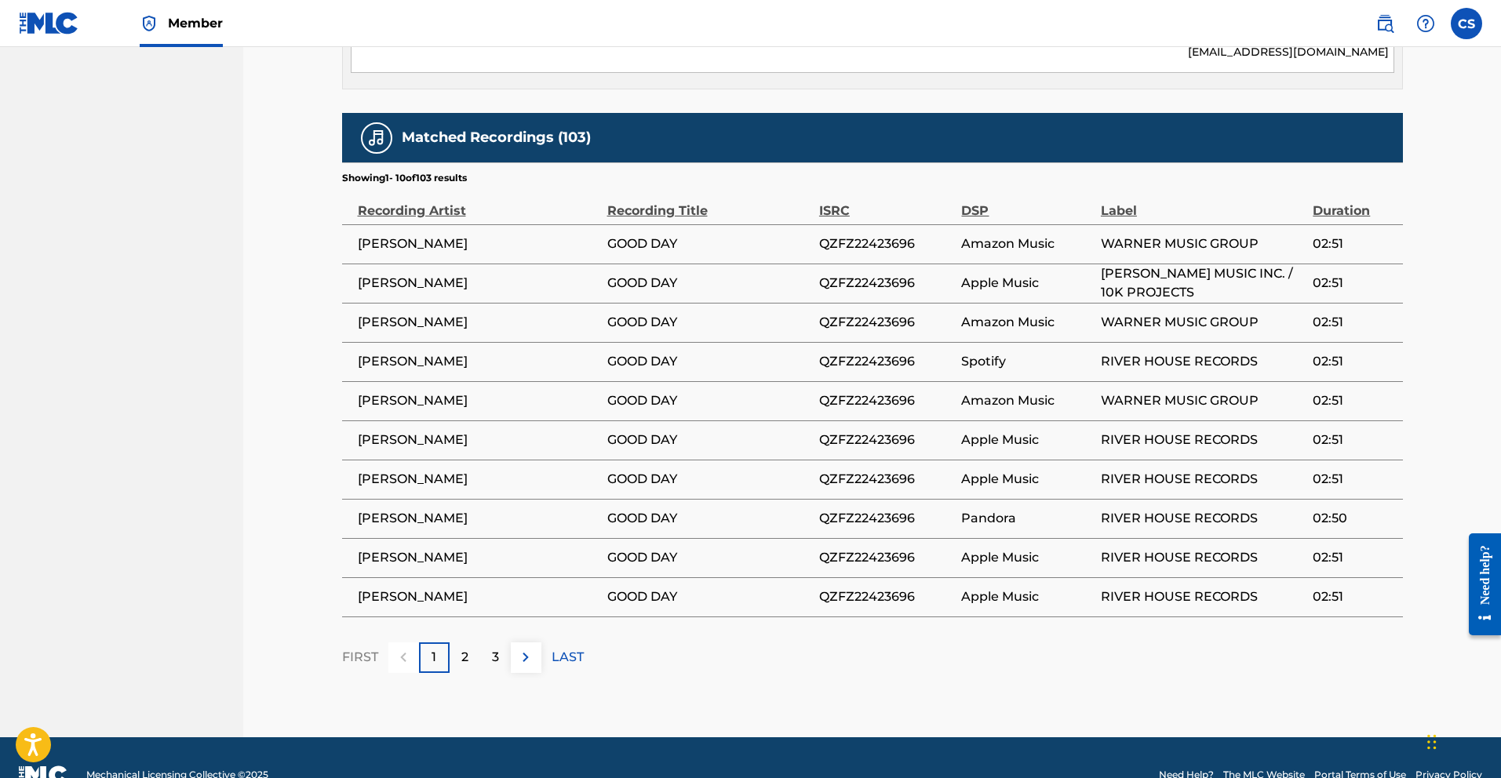
click at [435, 648] on p "1" at bounding box center [434, 657] width 5 height 19
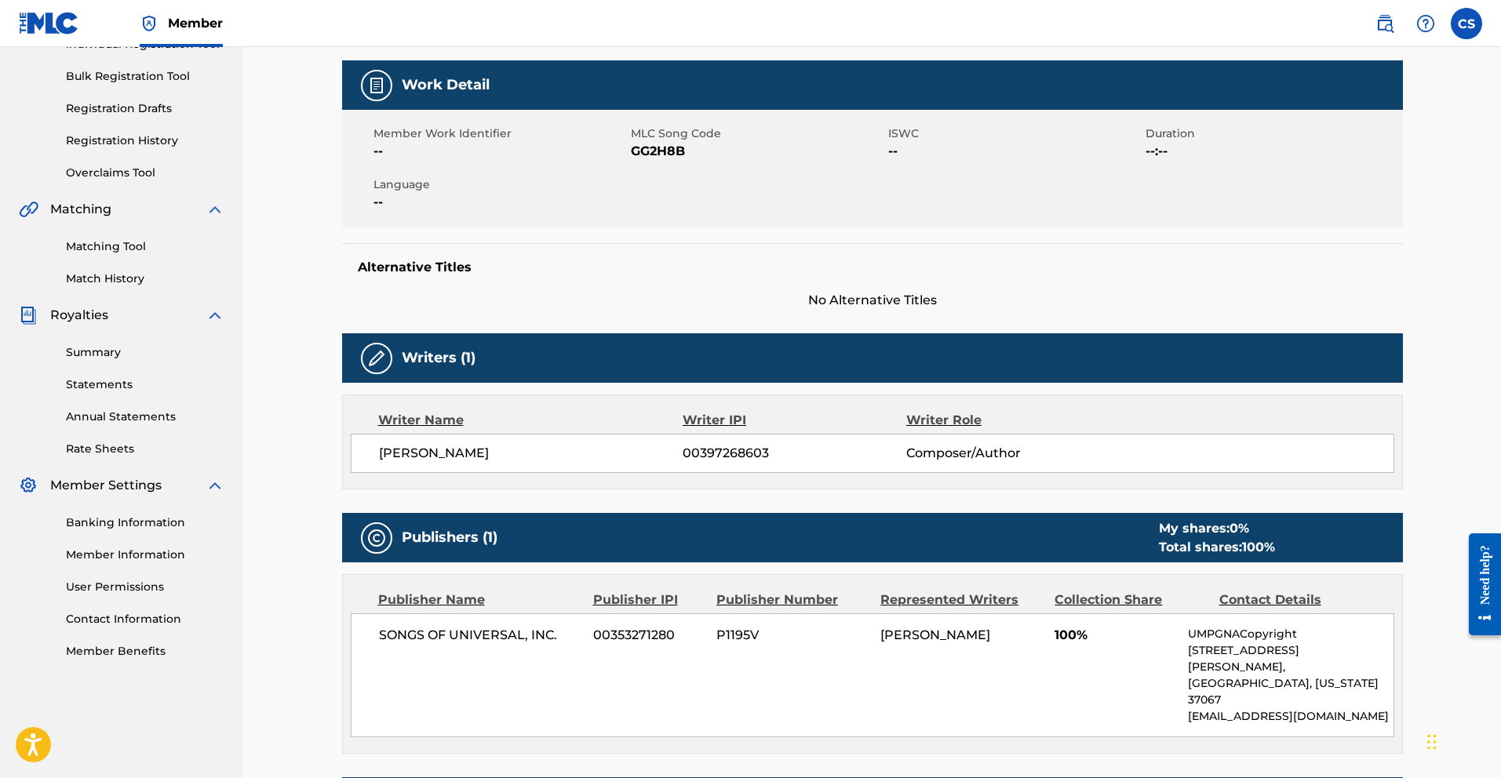
scroll to position [0, 0]
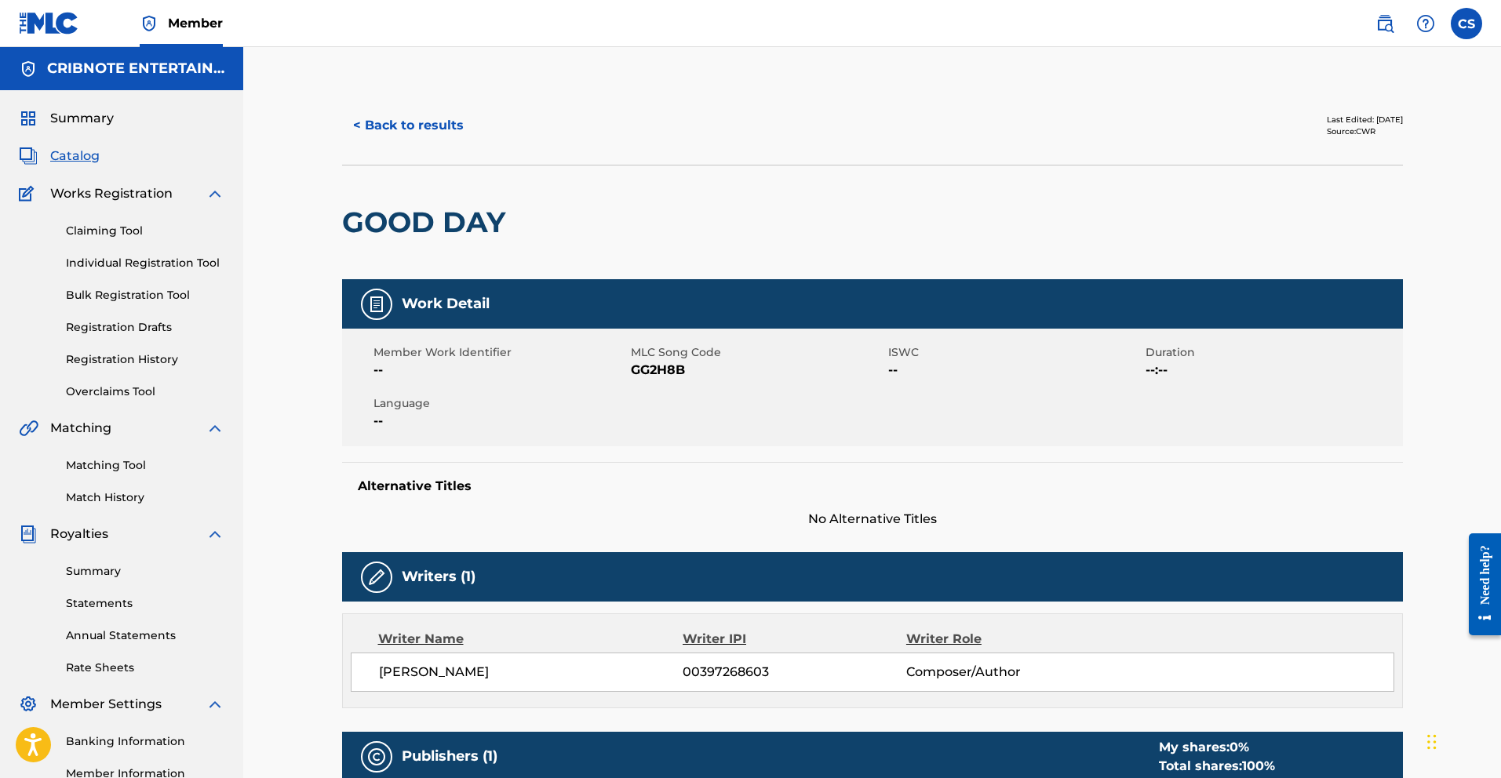
click at [364, 124] on button "< Back to results" at bounding box center [408, 125] width 133 height 39
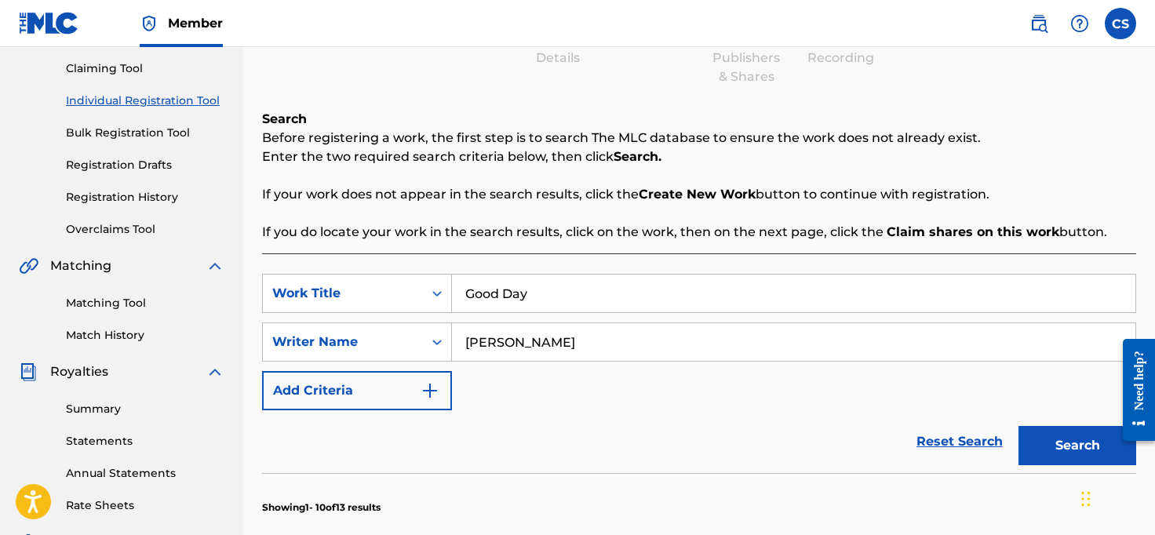
scroll to position [134, 0]
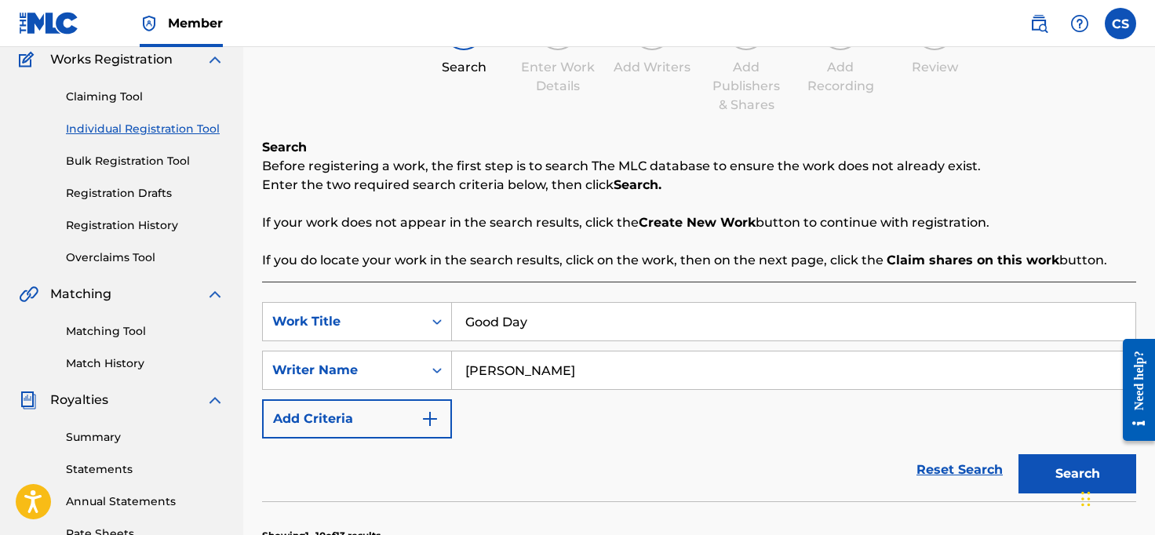
drag, startPoint x: 536, startPoint y: 320, endPoint x: 461, endPoint y: 326, distance: 74.8
click at [461, 326] on input "Good Day" at bounding box center [793, 322] width 683 height 38
type input "C'EST LA VIE"
click at [1018, 454] on button "Search" at bounding box center [1077, 473] width 118 height 39
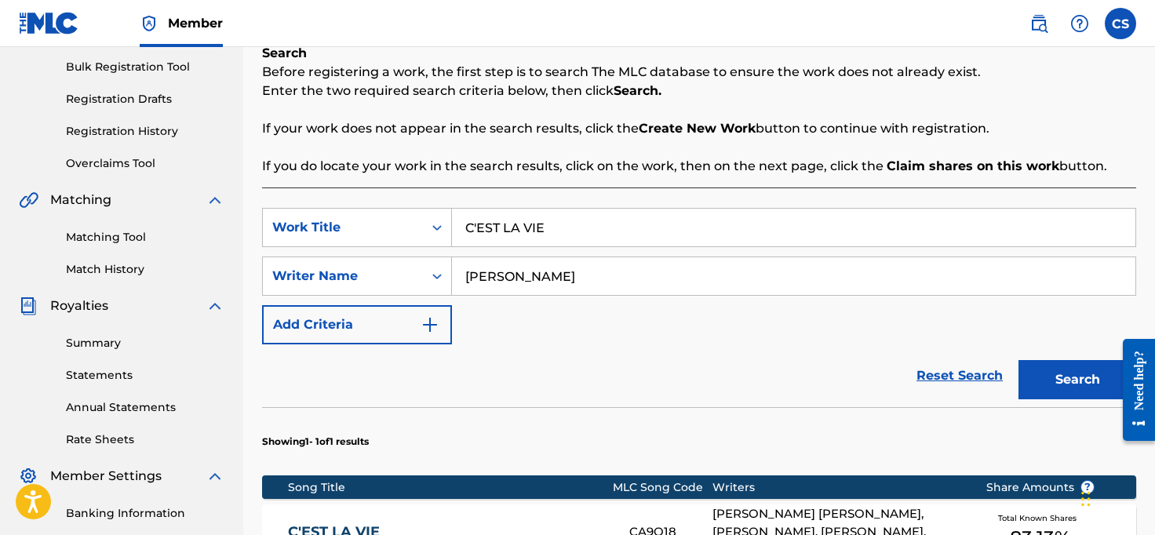
scroll to position [370, 0]
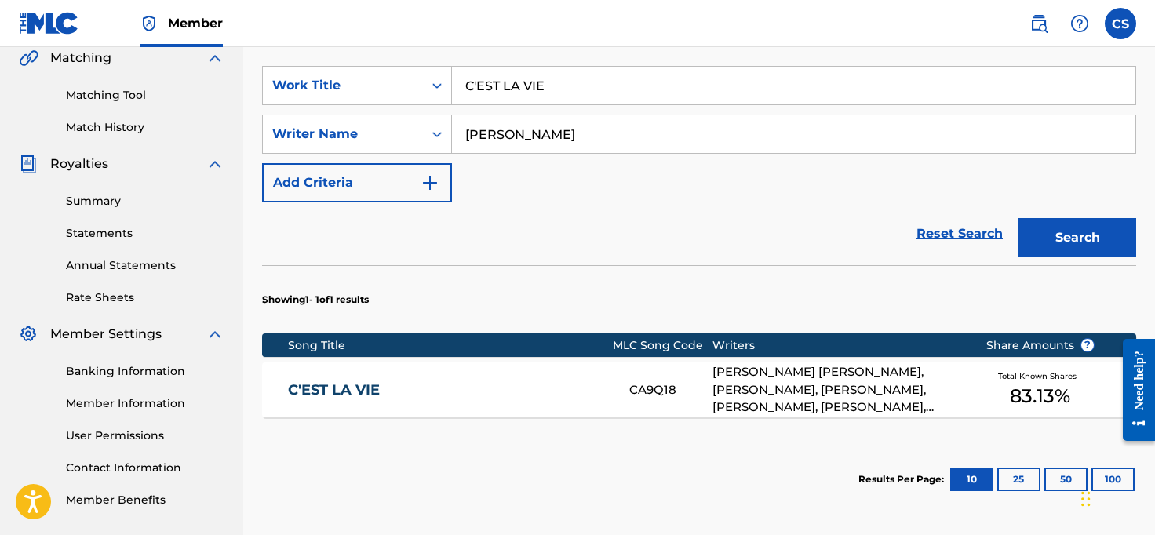
click at [364, 393] on link "C'EST LA VIE" at bounding box center [448, 390] width 320 height 18
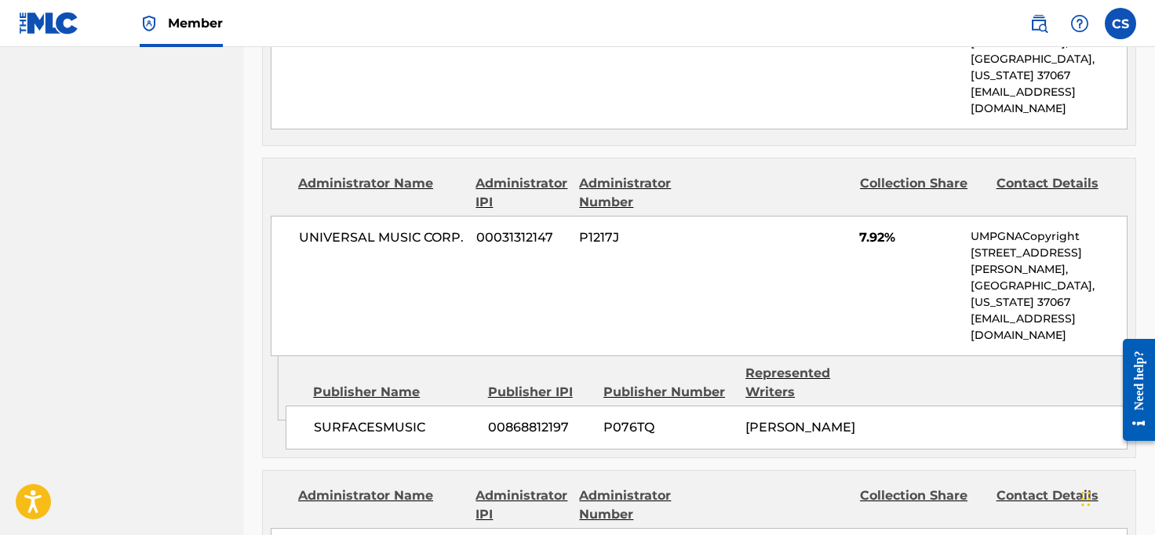
scroll to position [1847, 0]
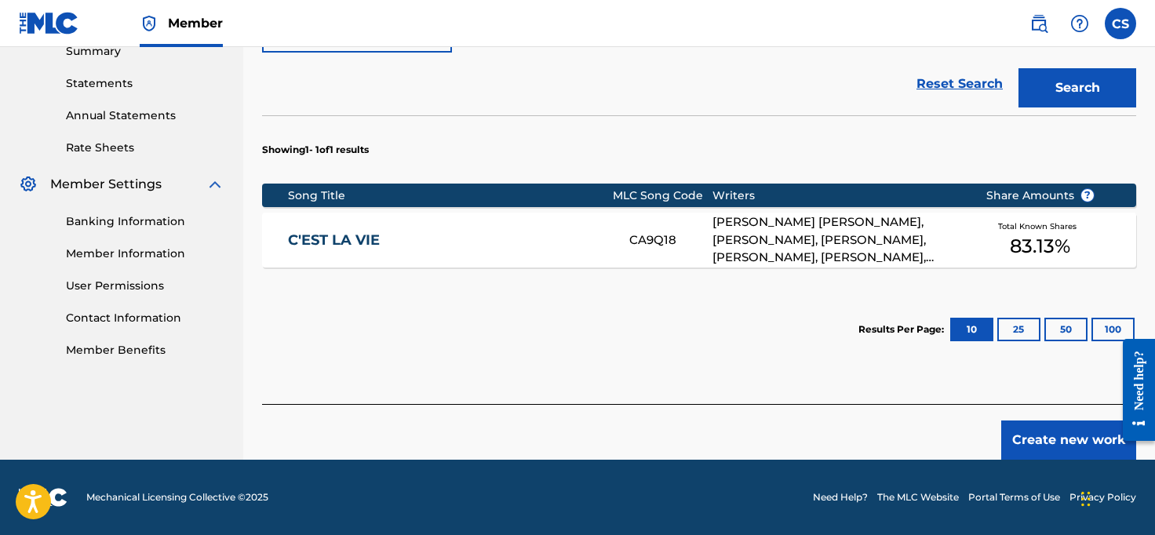
scroll to position [370, 0]
